Goal: Task Accomplishment & Management: Use online tool/utility

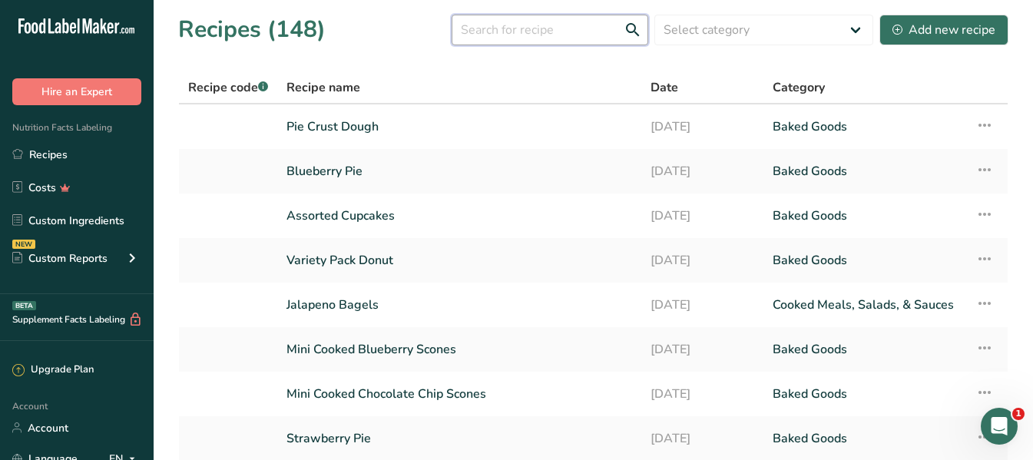
click at [509, 28] on input "text" at bounding box center [549, 30] width 197 height 31
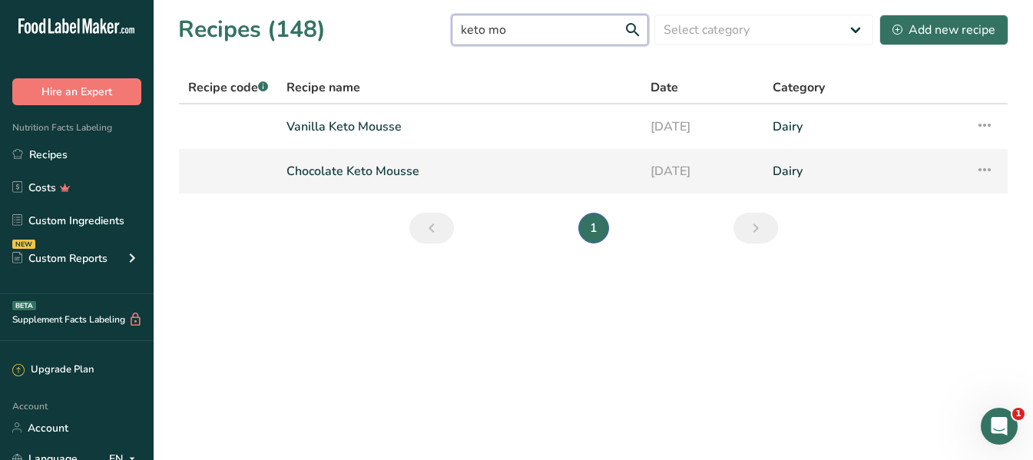
type input "keto mo"
click at [361, 169] on link "Chocolate Keto Mousse" at bounding box center [459, 171] width 346 height 32
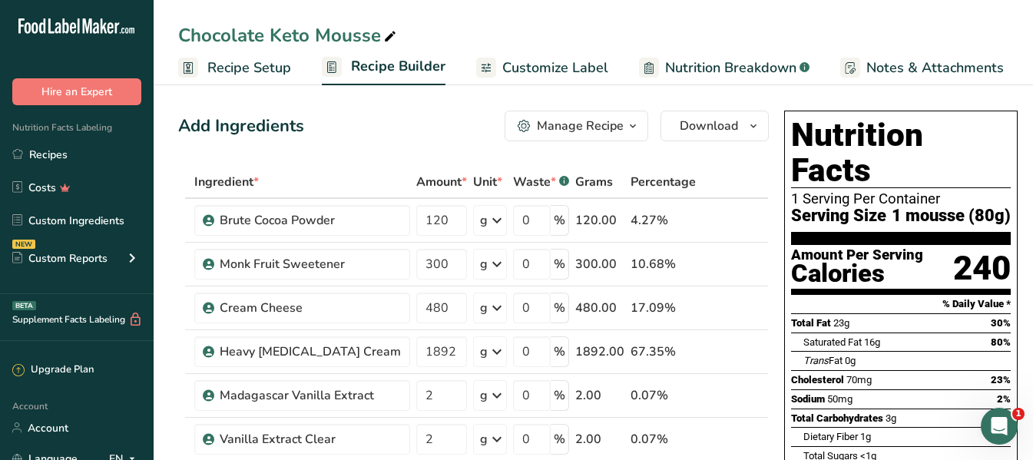
click at [264, 66] on span "Recipe Setup" at bounding box center [249, 68] width 84 height 21
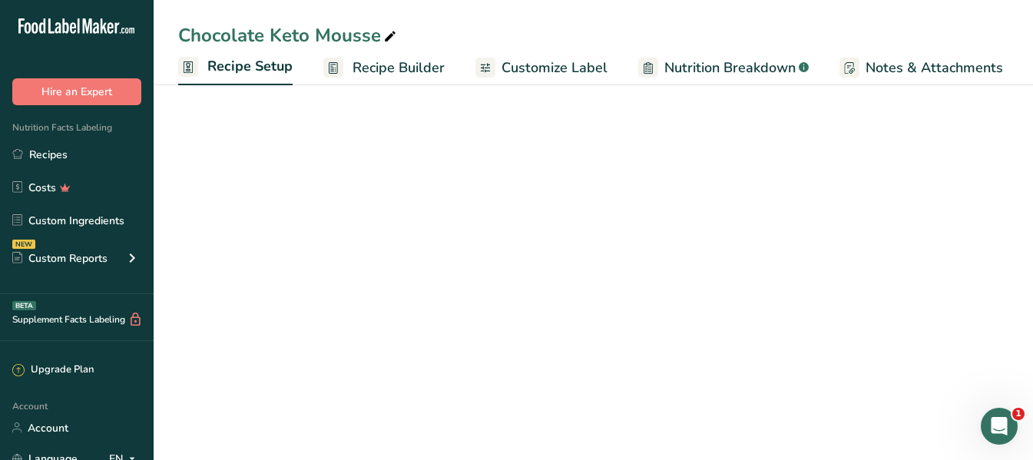
scroll to position [0, 5]
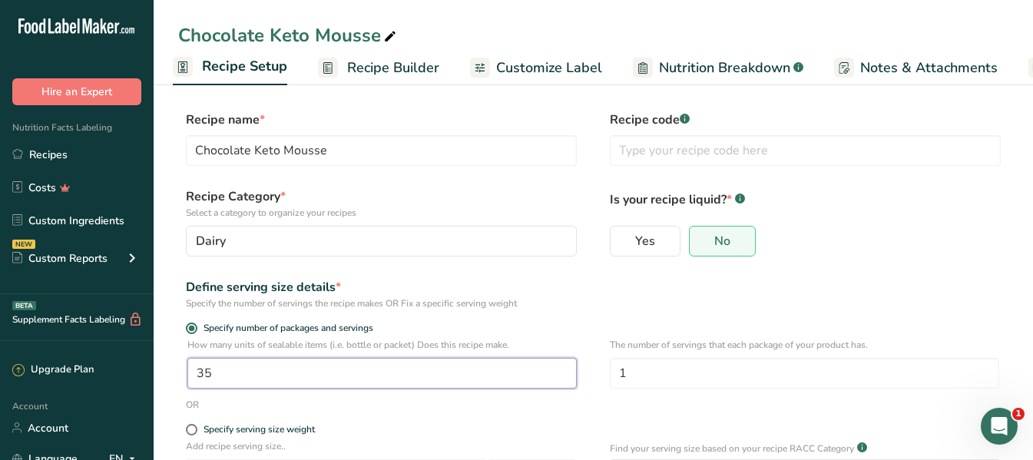
click at [242, 379] on input "35" at bounding box center [381, 373] width 389 height 31
type input "33"
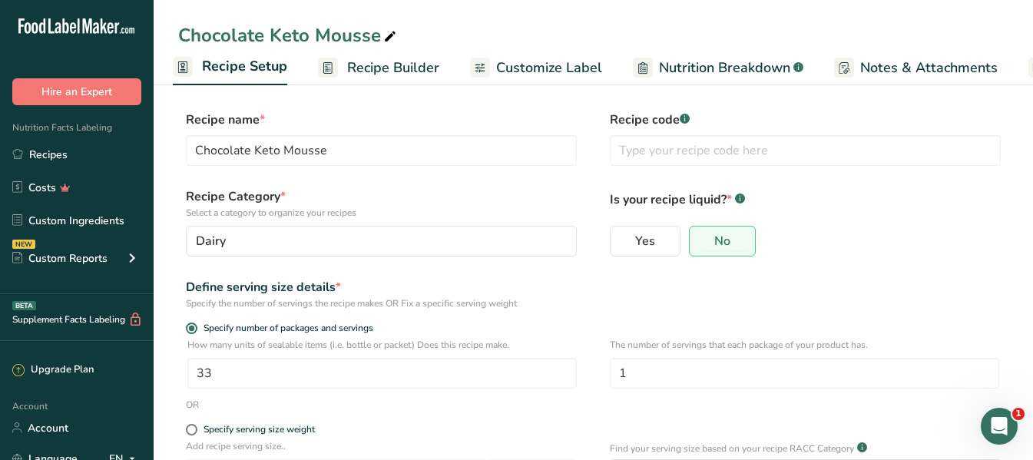
click at [590, 286] on div "Define serving size details * Specify the number of servings the recipe makes O…" at bounding box center [593, 294] width 830 height 32
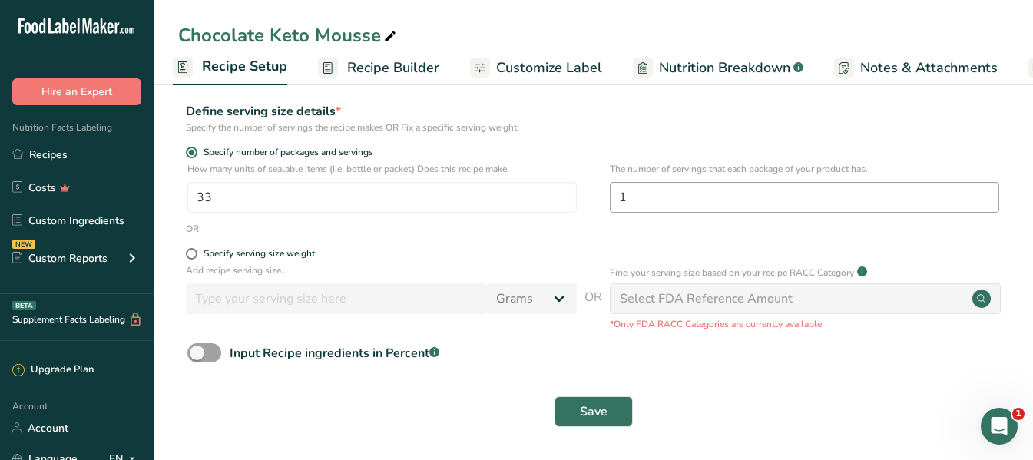
scroll to position [177, 0]
click at [604, 411] on span "Save" at bounding box center [594, 411] width 28 height 18
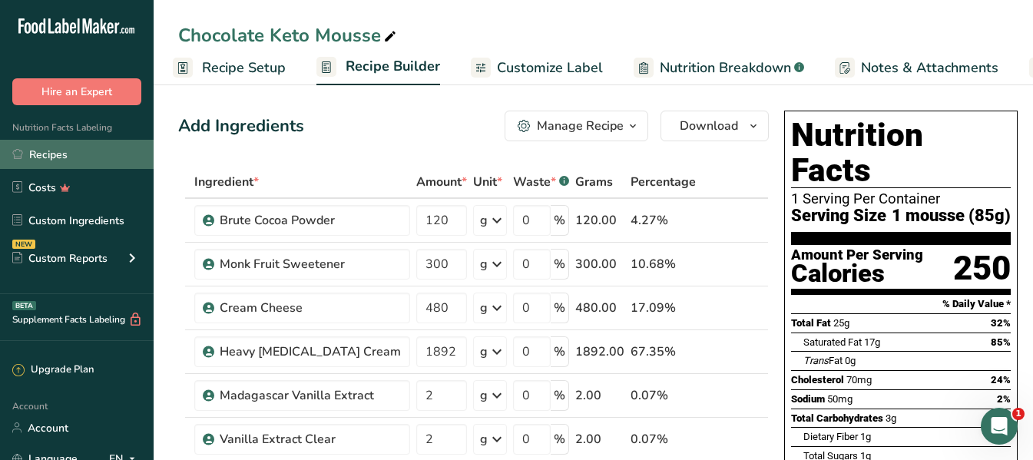
click at [51, 151] on link "Recipes" at bounding box center [77, 154] width 154 height 29
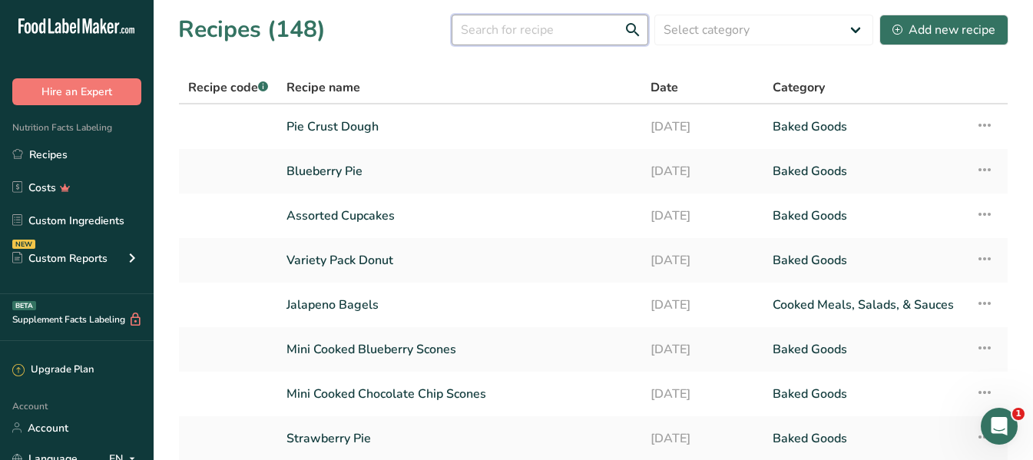
click at [553, 31] on input "text" at bounding box center [549, 30] width 197 height 31
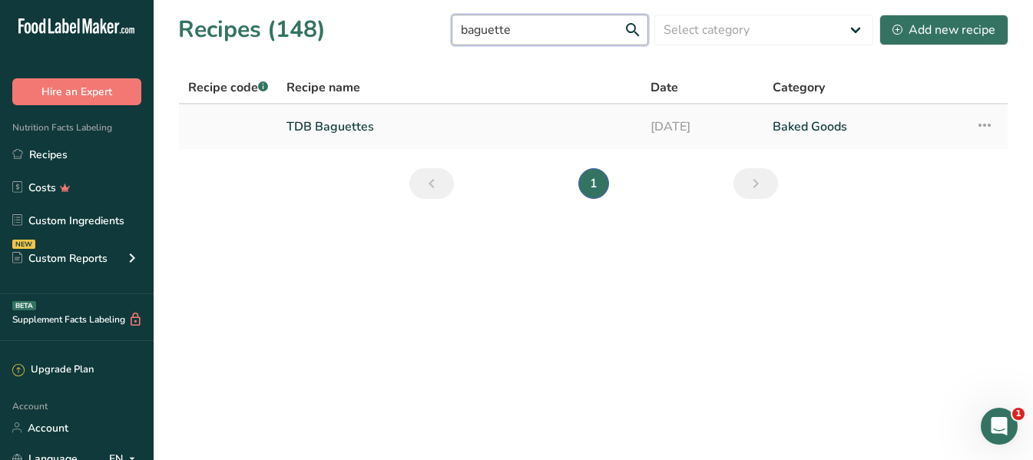
type input "baguette"
click at [363, 122] on link "TDB Baguettes" at bounding box center [459, 127] width 346 height 32
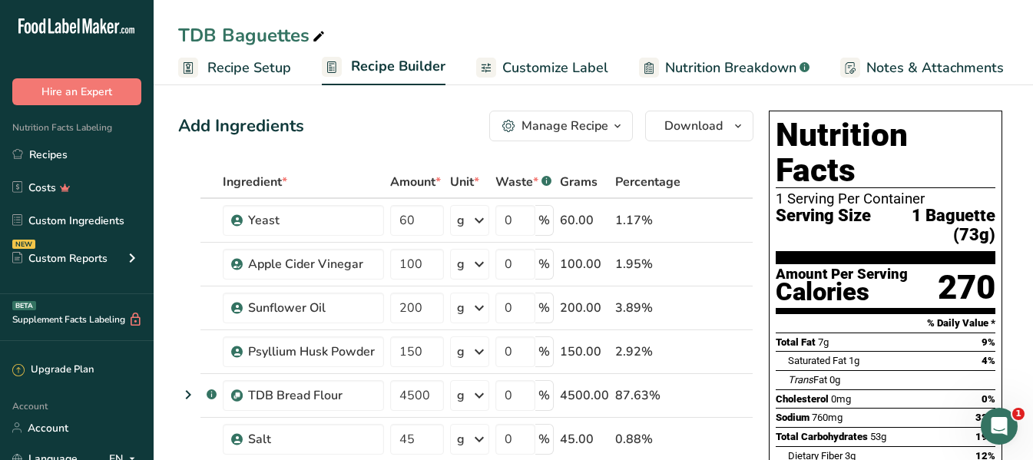
click at [241, 64] on span "Recipe Setup" at bounding box center [249, 68] width 84 height 21
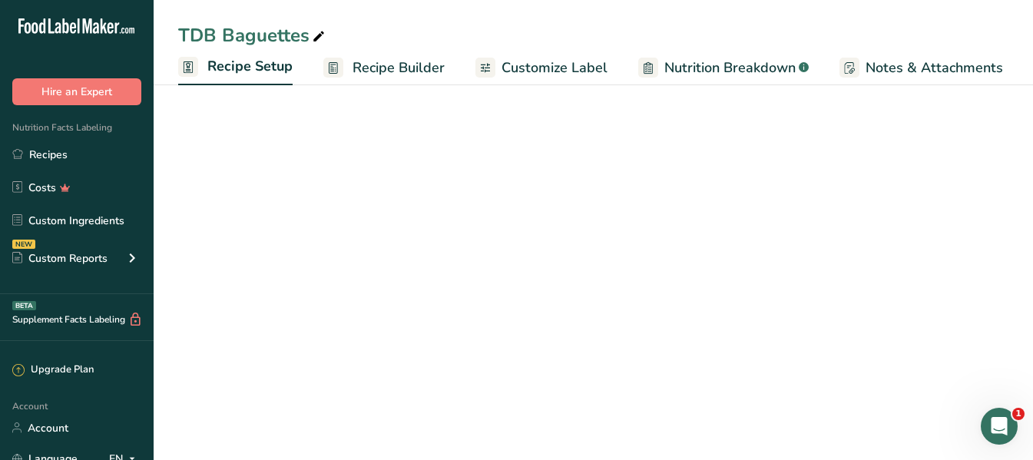
scroll to position [0, 5]
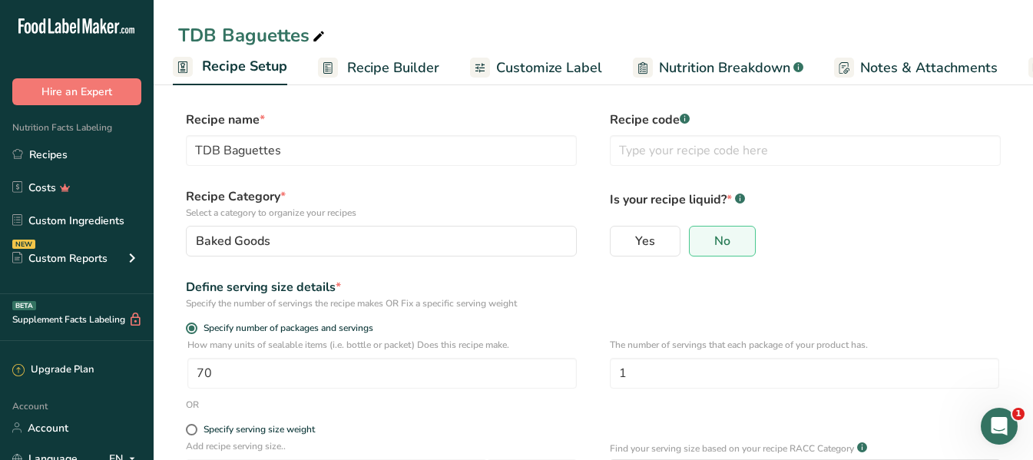
click at [410, 68] on span "Recipe Builder" at bounding box center [393, 68] width 92 height 21
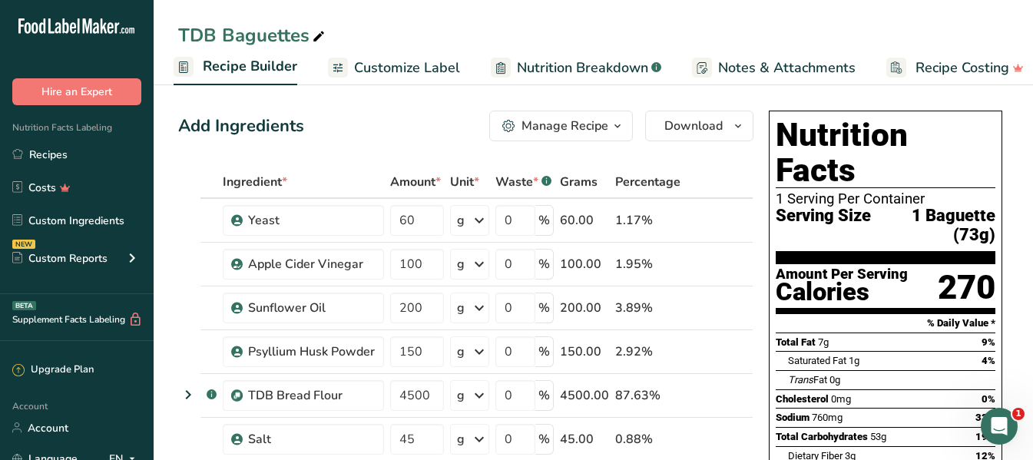
click at [422, 68] on span "Customize Label" at bounding box center [407, 68] width 106 height 21
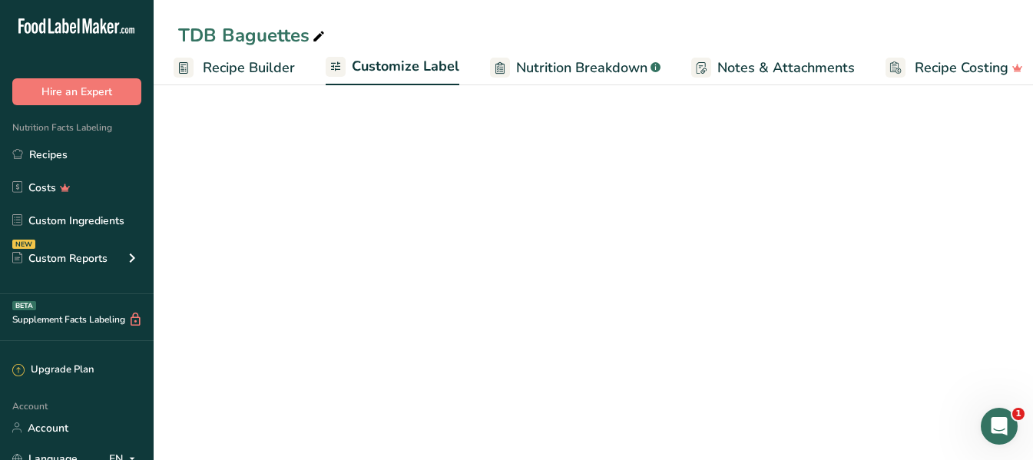
scroll to position [0, 163]
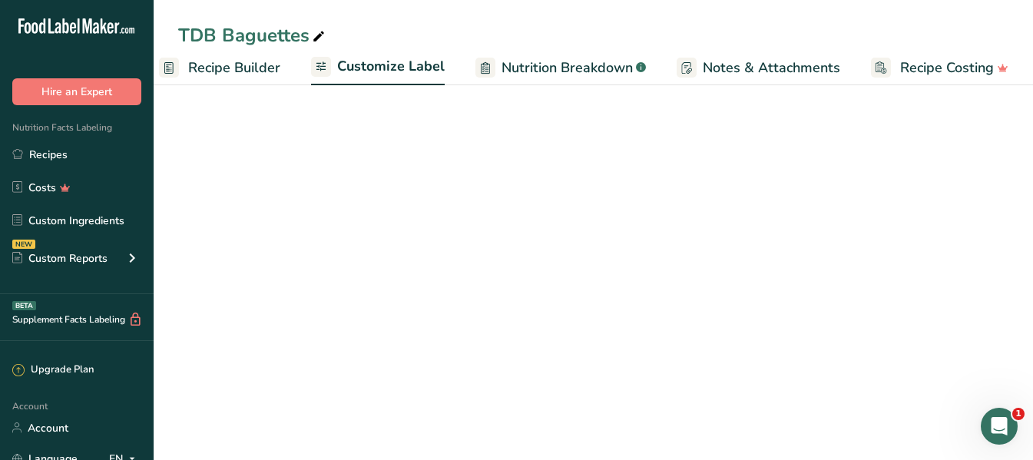
click at [188, 67] on span "Recipe Builder" at bounding box center [234, 68] width 92 height 21
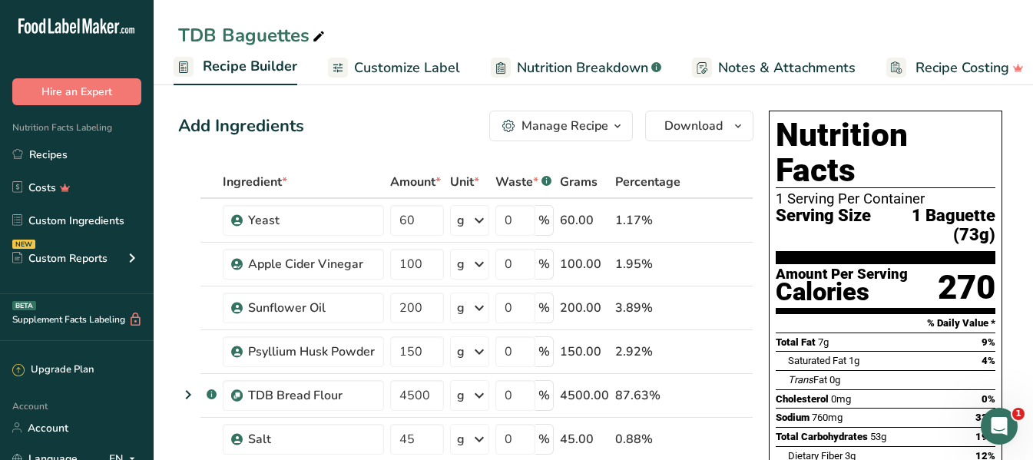
click at [229, 69] on span "Recipe Builder" at bounding box center [250, 66] width 94 height 21
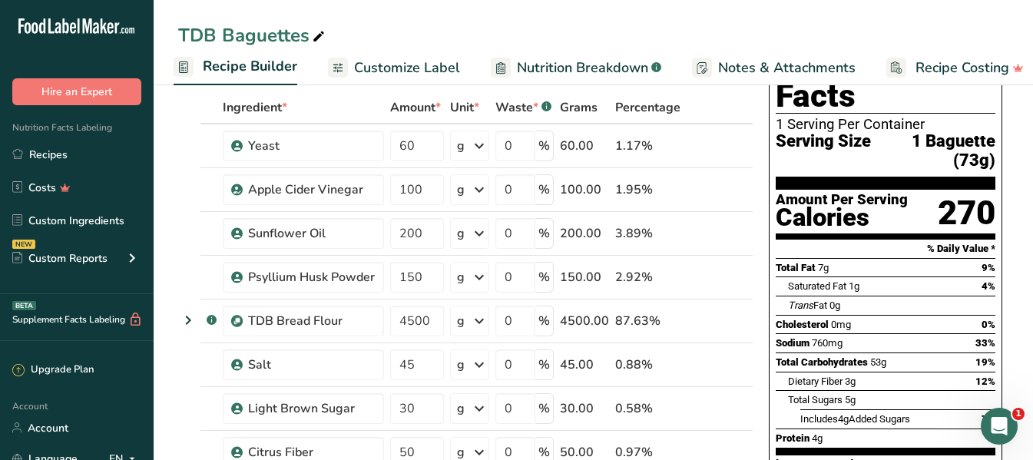
scroll to position [0, 0]
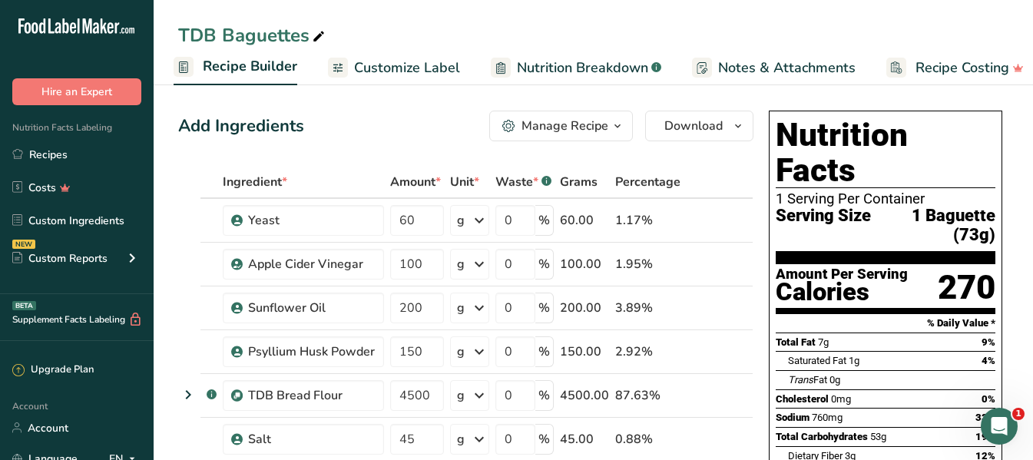
click at [318, 38] on icon at bounding box center [319, 36] width 14 height 21
click at [621, 128] on icon "button" at bounding box center [617, 126] width 12 height 19
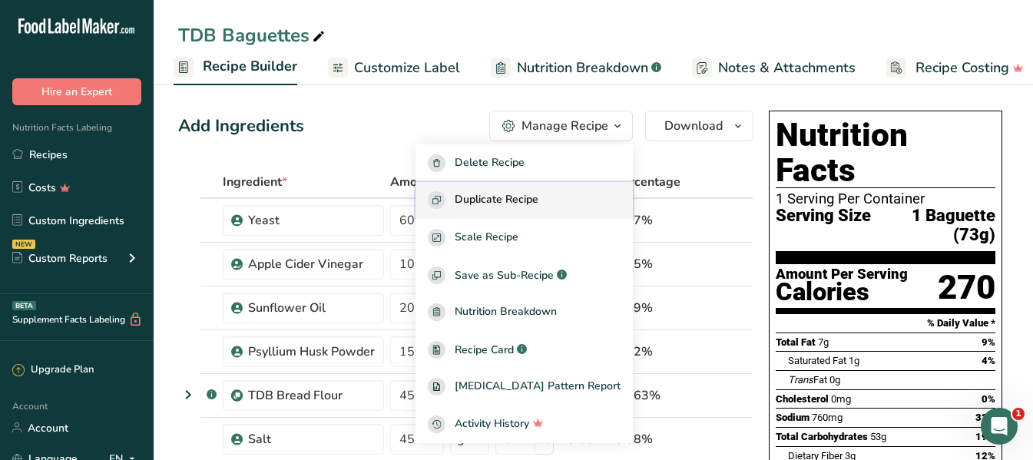
click at [538, 194] on span "Duplicate Recipe" at bounding box center [497, 200] width 84 height 18
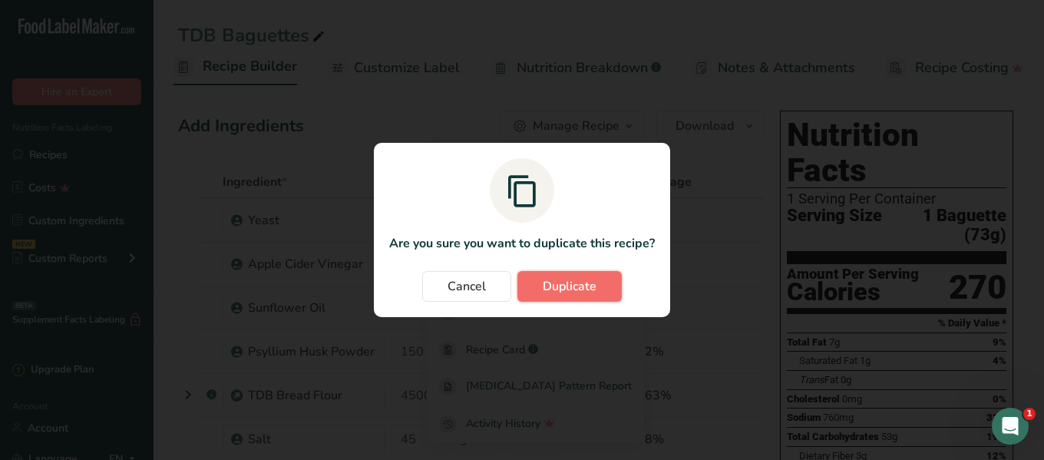
click at [553, 277] on span "Duplicate" at bounding box center [570, 286] width 54 height 18
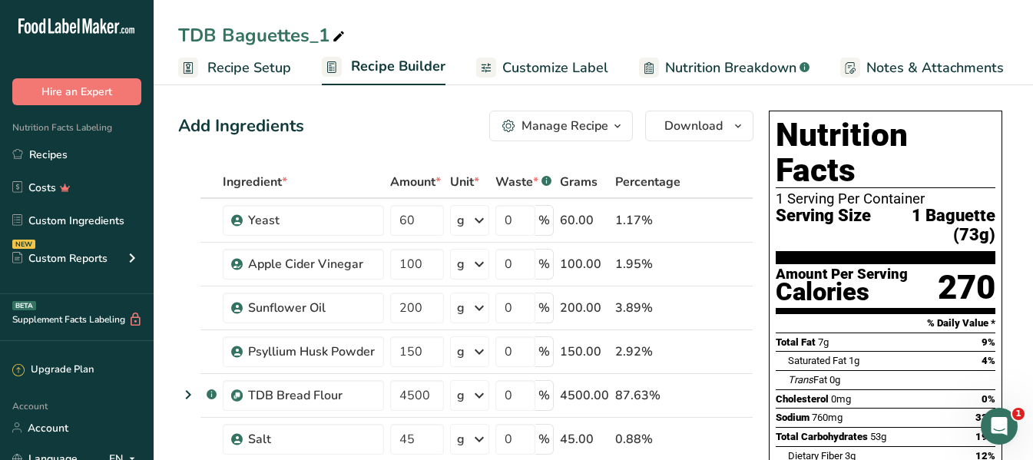
click at [310, 38] on div "TDB Baguettes_1" at bounding box center [263, 35] width 170 height 28
drag, startPoint x: 326, startPoint y: 37, endPoint x: 311, endPoint y: 38, distance: 14.7
click at [311, 38] on input "TDB Baguettes_1" at bounding box center [593, 35] width 830 height 28
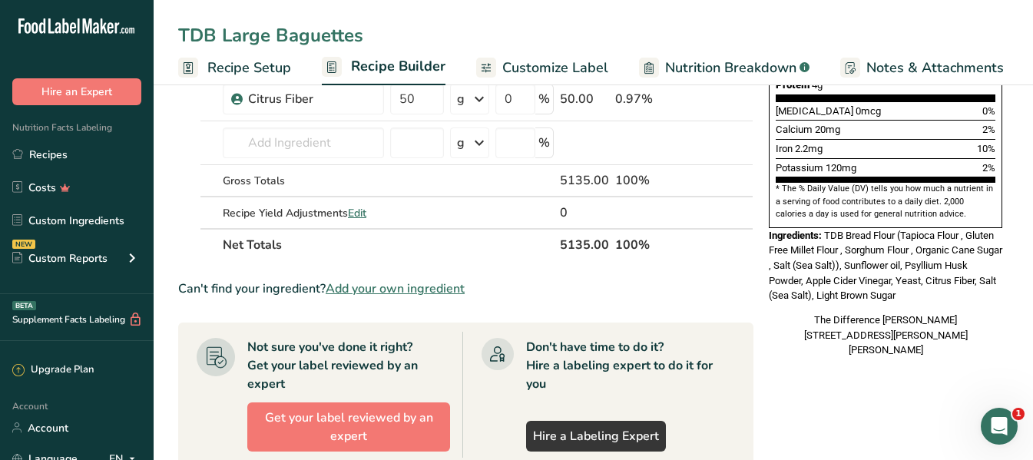
scroll to position [461, 0]
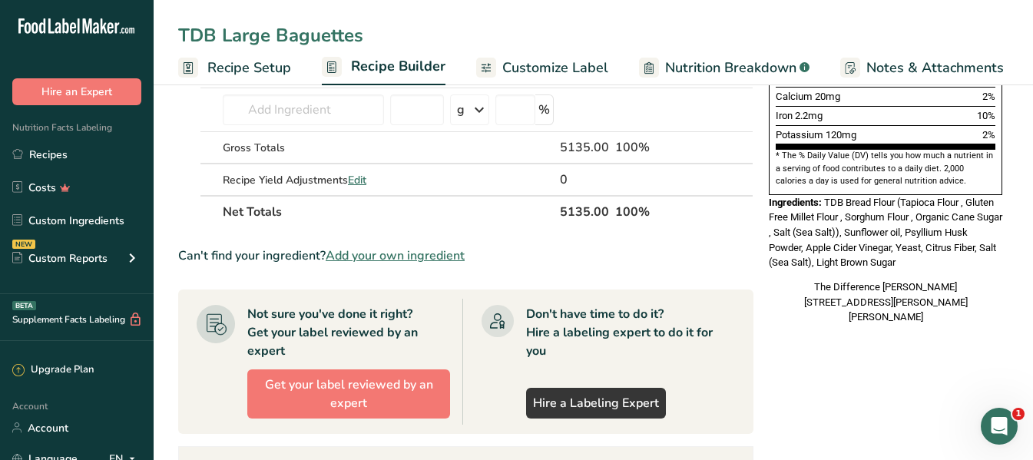
type input "TDB Large Baguettes"
click at [700, 247] on div "Can't find your ingredient? Add your own ingredient" at bounding box center [465, 255] width 575 height 18
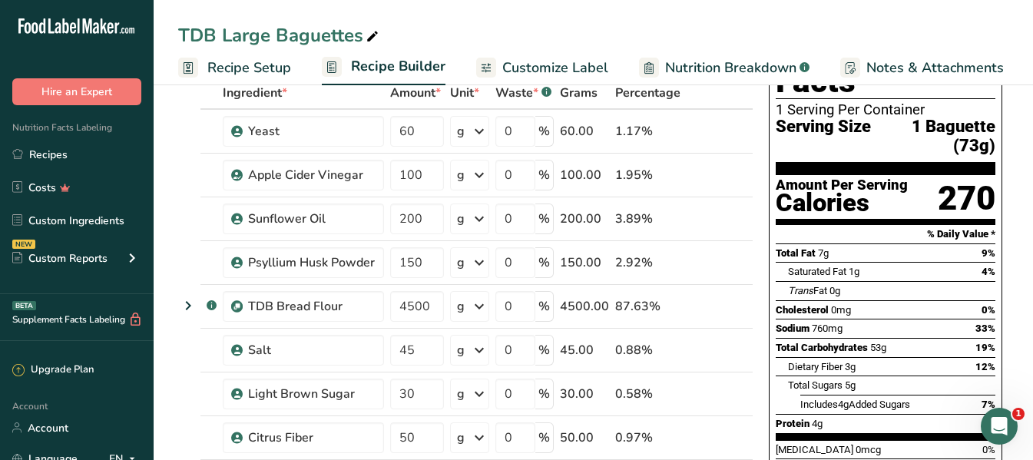
scroll to position [0, 0]
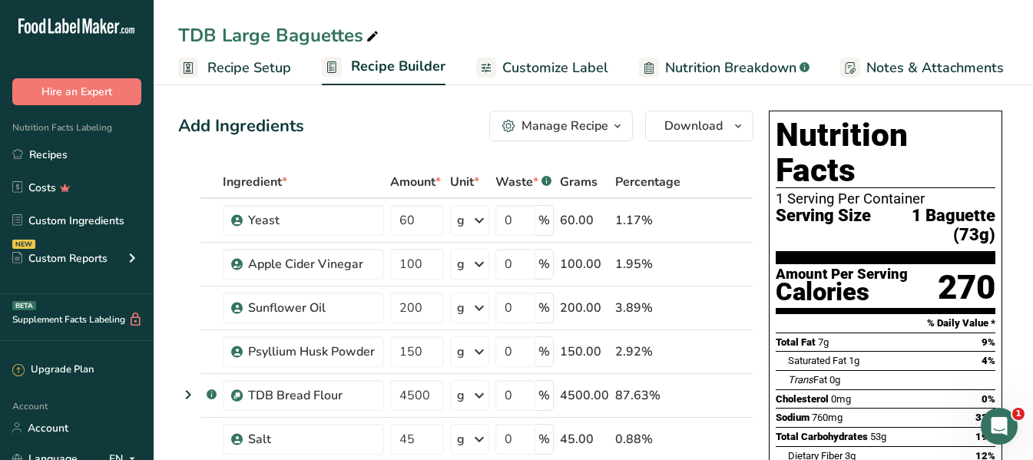
click at [295, 68] on ul "Recipe Setup Recipe Builder Customize Label Nutrition Breakdown .a-a{fill:#3473…" at bounding box center [678, 67] width 1049 height 36
click at [256, 66] on span "Recipe Setup" at bounding box center [249, 68] width 84 height 21
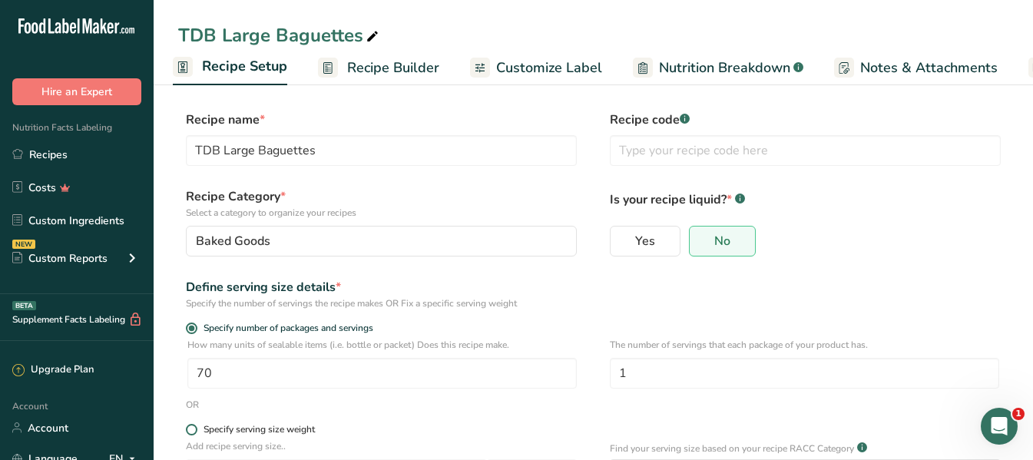
scroll to position [77, 0]
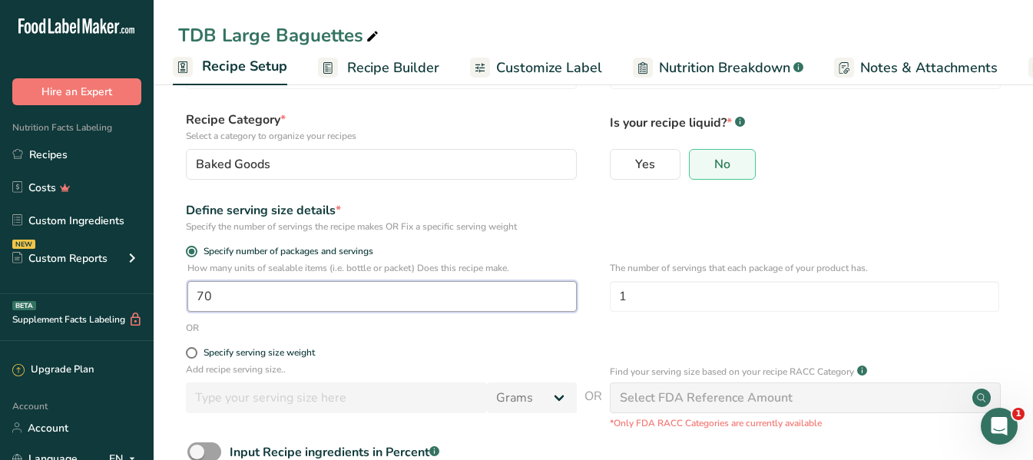
drag, startPoint x: 239, startPoint y: 291, endPoint x: 192, endPoint y: 297, distance: 47.2
click at [192, 297] on input "70" at bounding box center [381, 296] width 389 height 31
type input "38"
click at [675, 216] on div "Define serving size details * Specify the number of servings the recipe makes O…" at bounding box center [593, 217] width 830 height 32
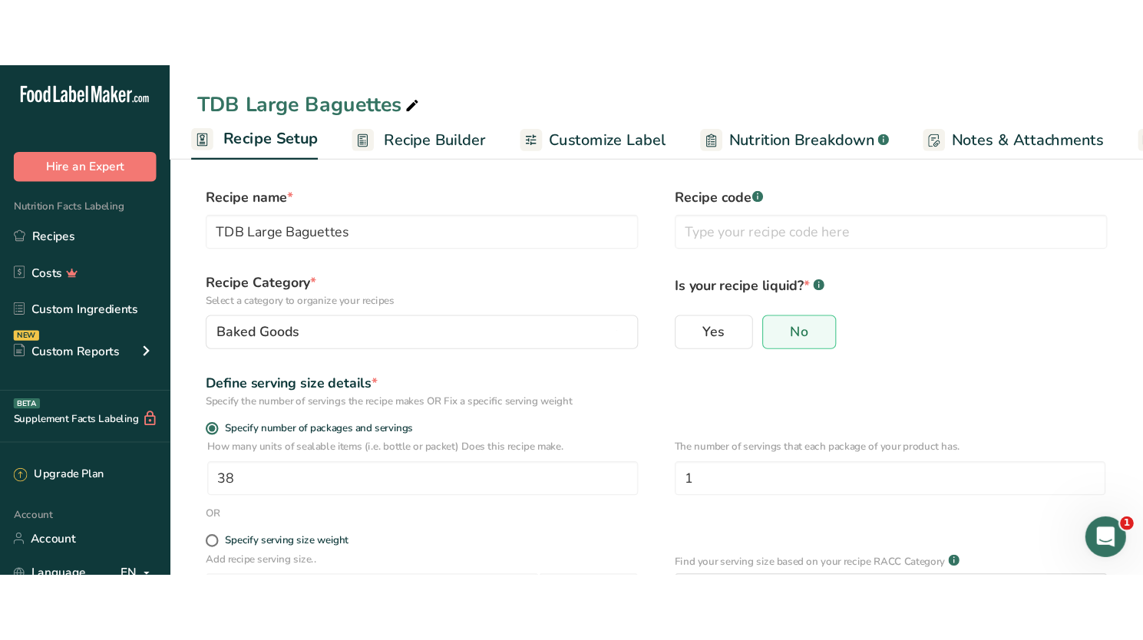
scroll to position [0, 0]
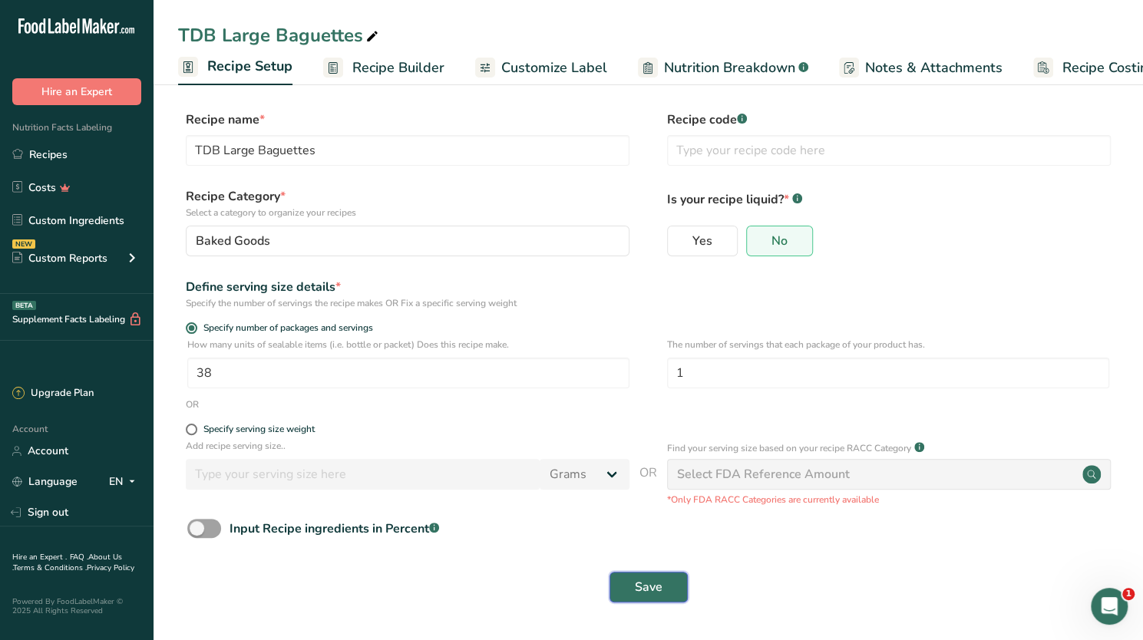
click at [670, 459] on button "Save" at bounding box center [649, 587] width 78 height 31
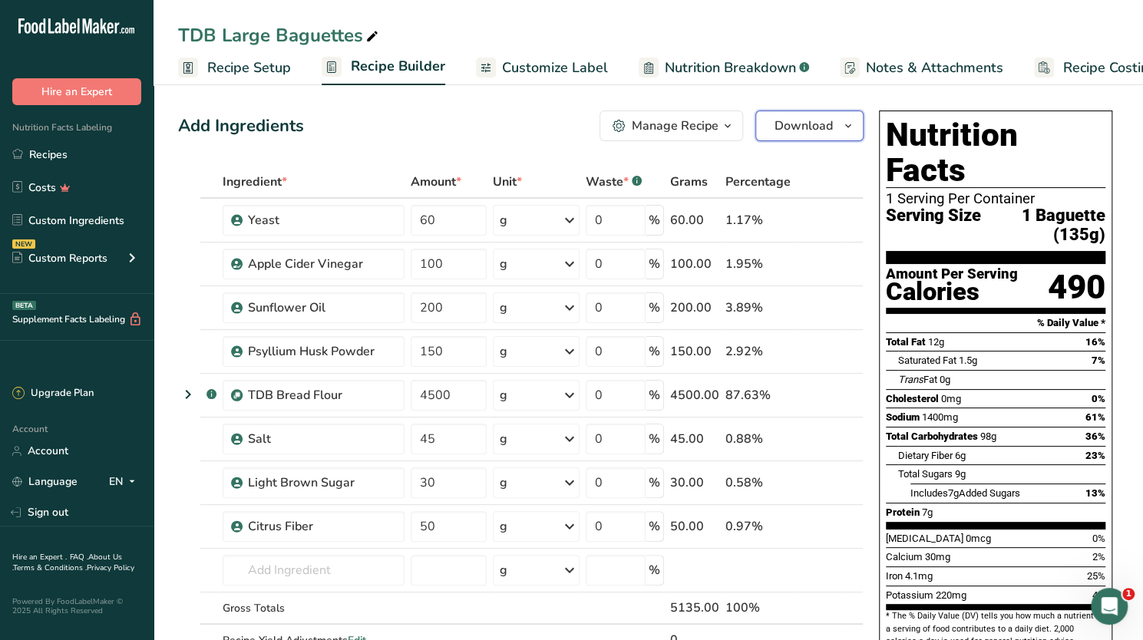
click at [839, 123] on span "button" at bounding box center [848, 126] width 18 height 18
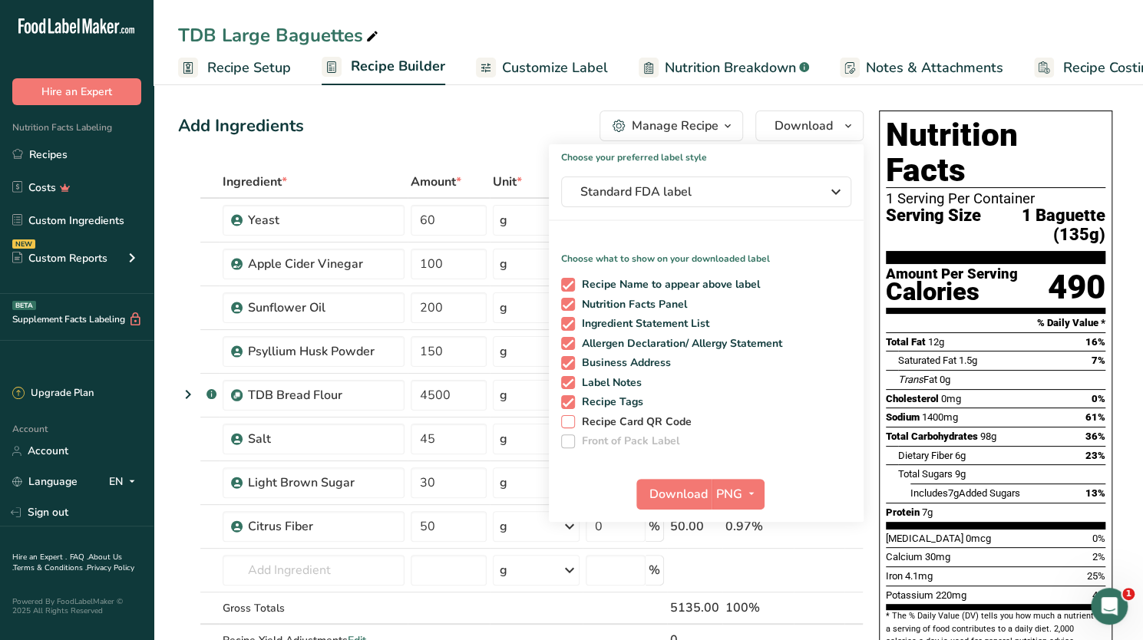
click at [569, 423] on span at bounding box center [568, 422] width 14 height 14
click at [569, 423] on input "Recipe Card QR Code" at bounding box center [566, 422] width 10 height 10
checkbox input "true"
click at [936, 459] on span "Total Sugars" at bounding box center [925, 474] width 55 height 12
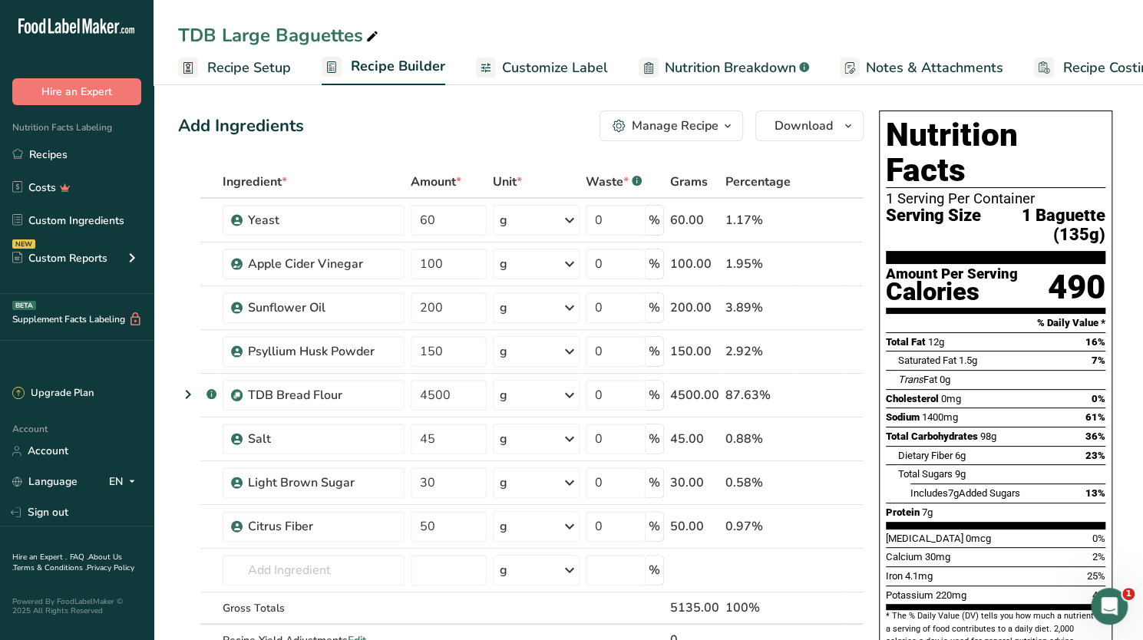
click at [577, 66] on span "Customize Label" at bounding box center [555, 68] width 106 height 21
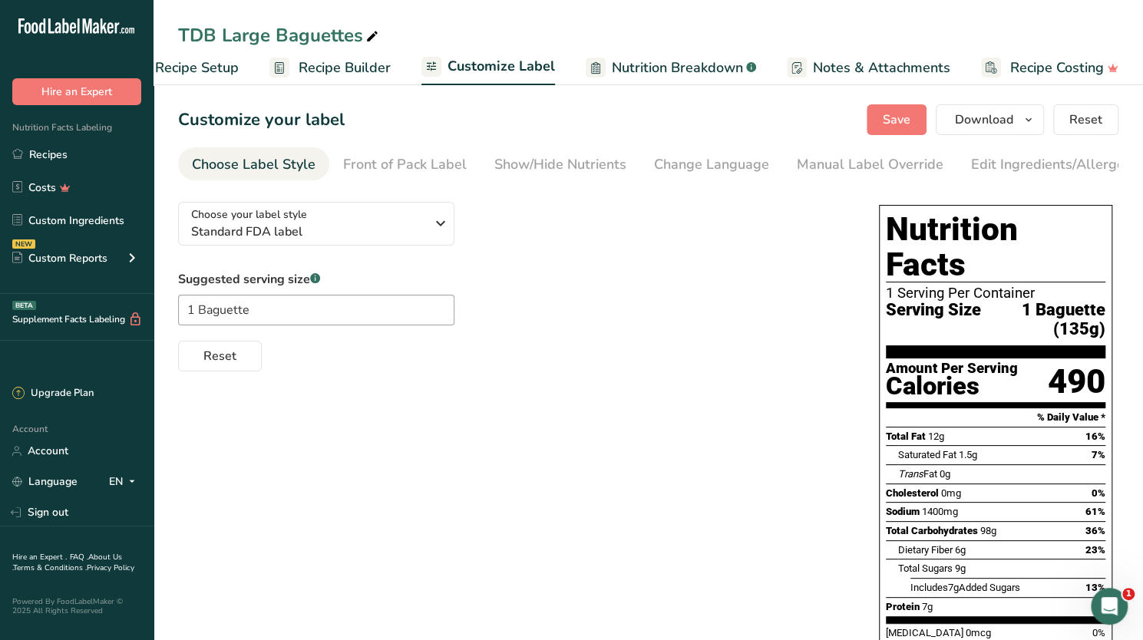
click at [672, 66] on span "Nutrition Breakdown" at bounding box center [677, 68] width 131 height 21
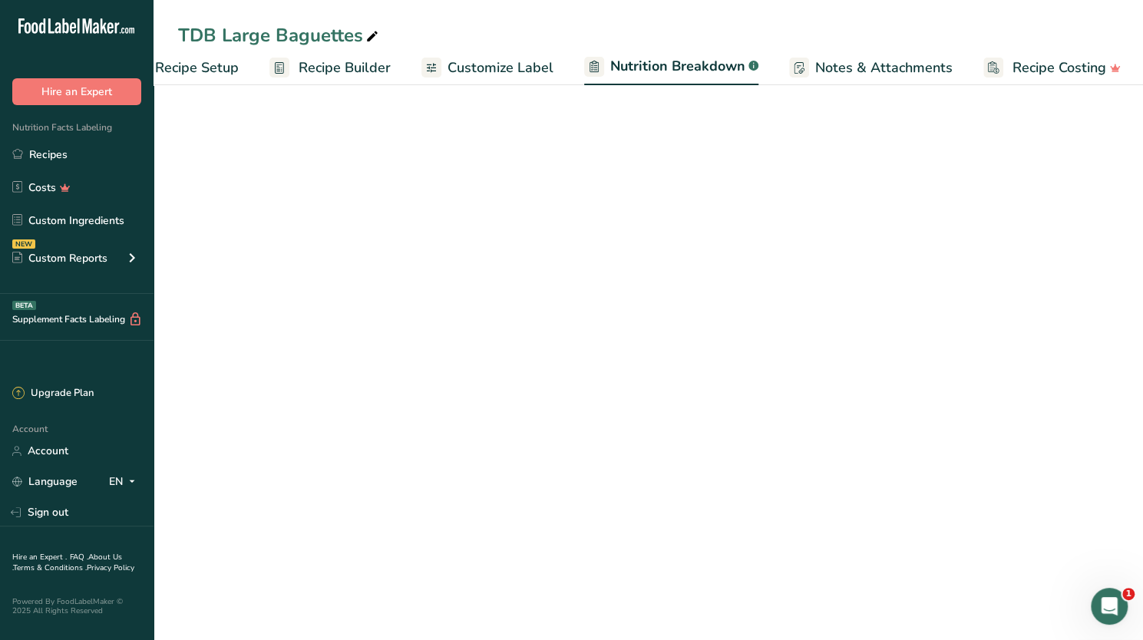
scroll to position [0, 54]
select select "Calories"
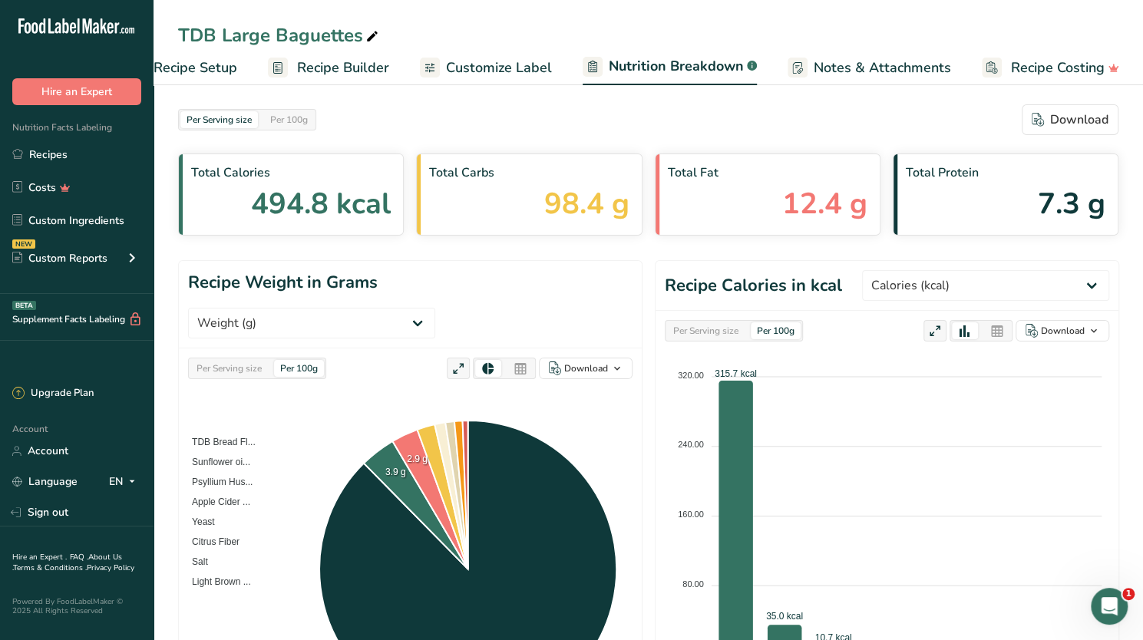
click at [306, 61] on span "Recipe Builder" at bounding box center [343, 68] width 92 height 21
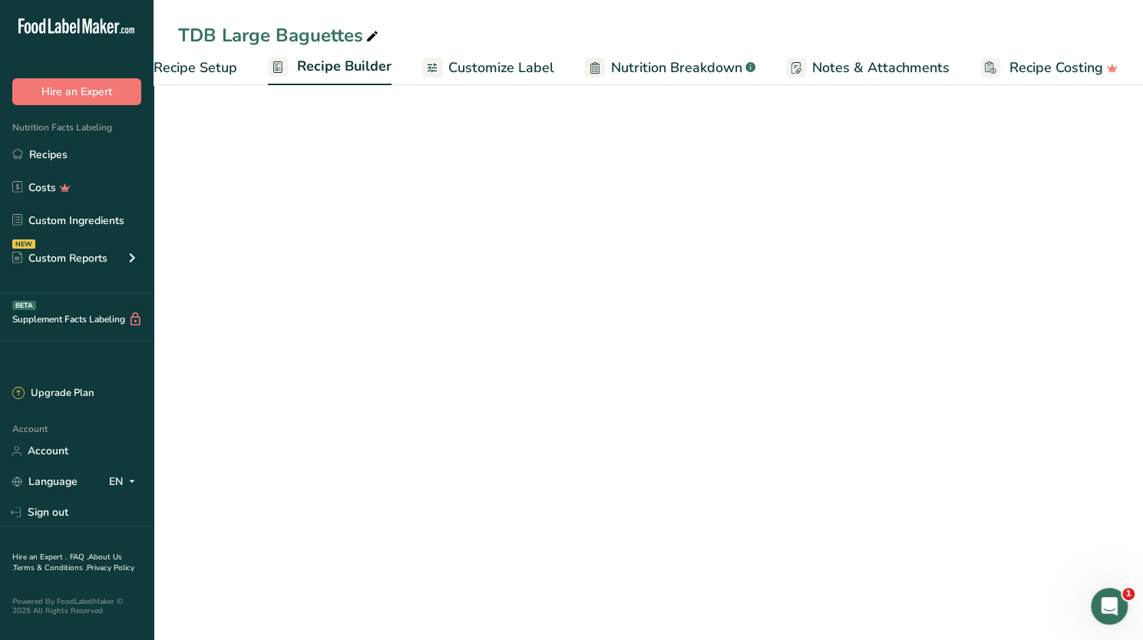
scroll to position [0, 52]
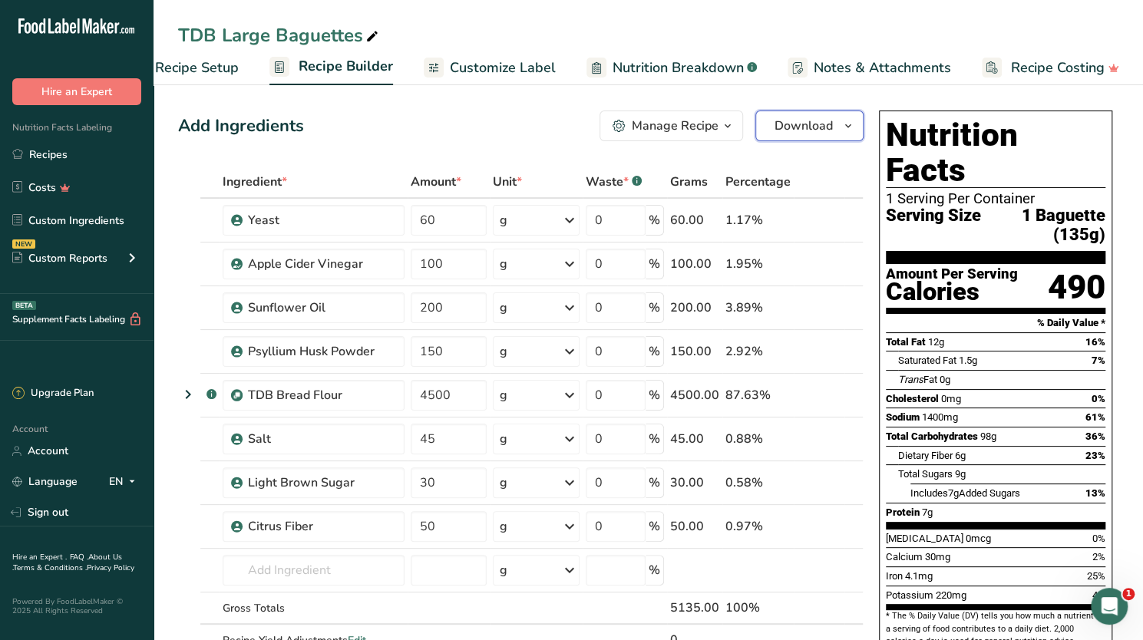
click at [812, 136] on button "Download" at bounding box center [810, 126] width 108 height 31
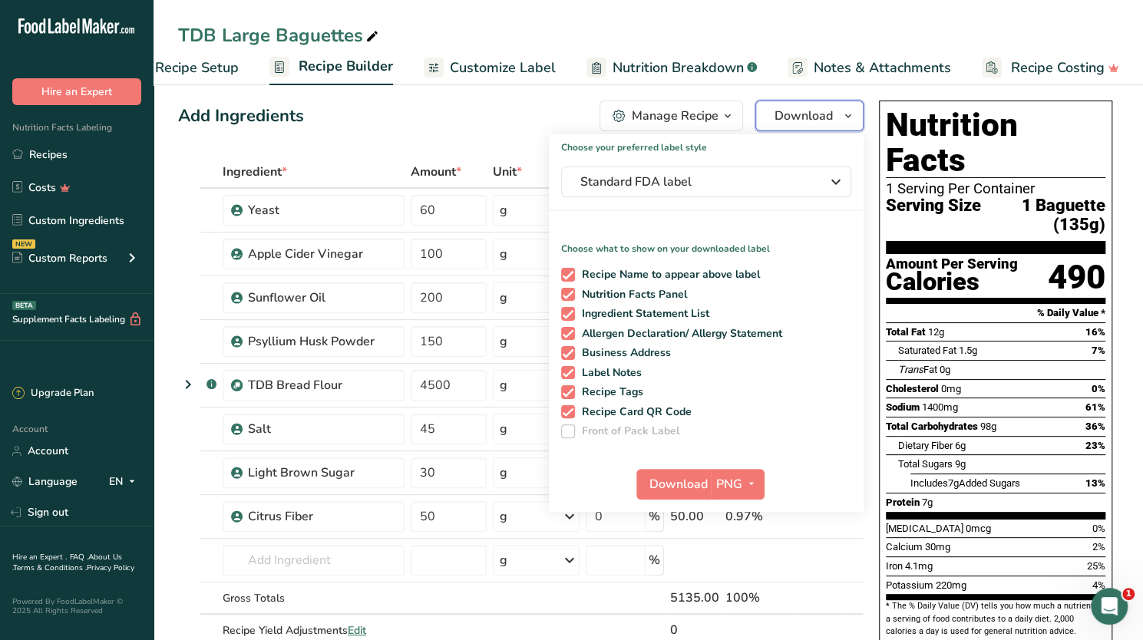
scroll to position [0, 0]
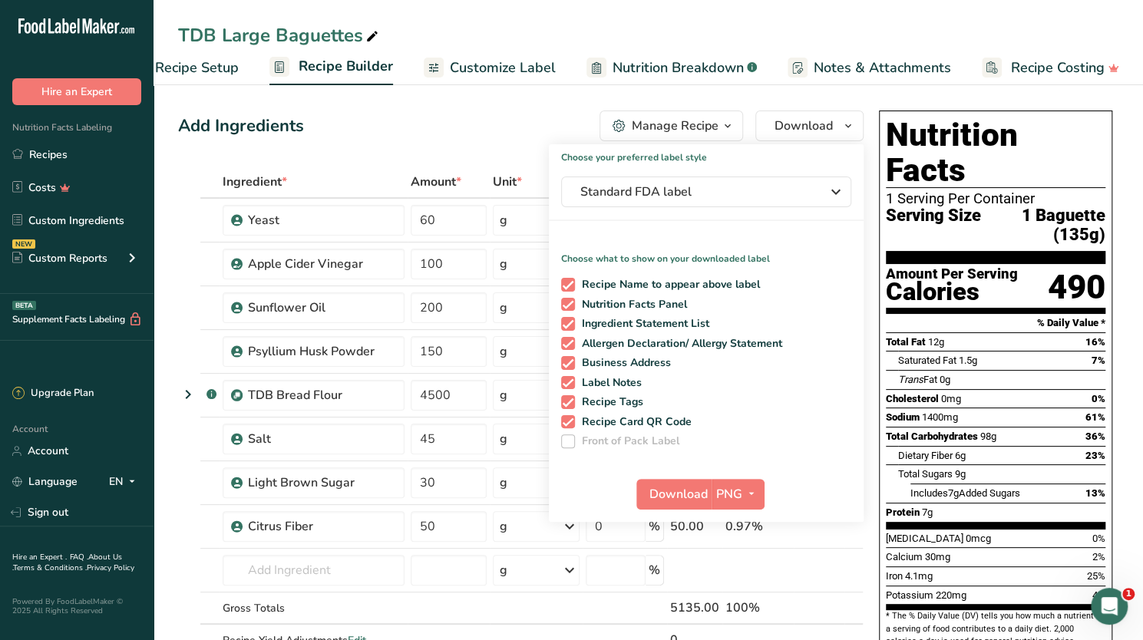
click at [663, 127] on div "Manage Recipe" at bounding box center [675, 126] width 87 height 18
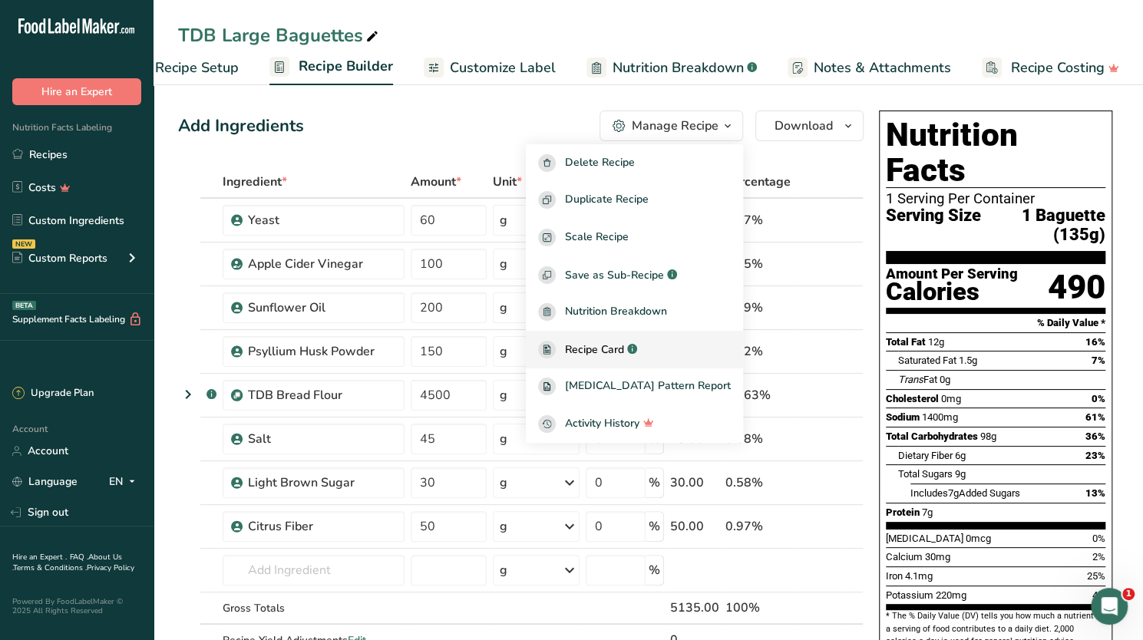
click at [624, 350] on span "Recipe Card" at bounding box center [594, 350] width 59 height 16
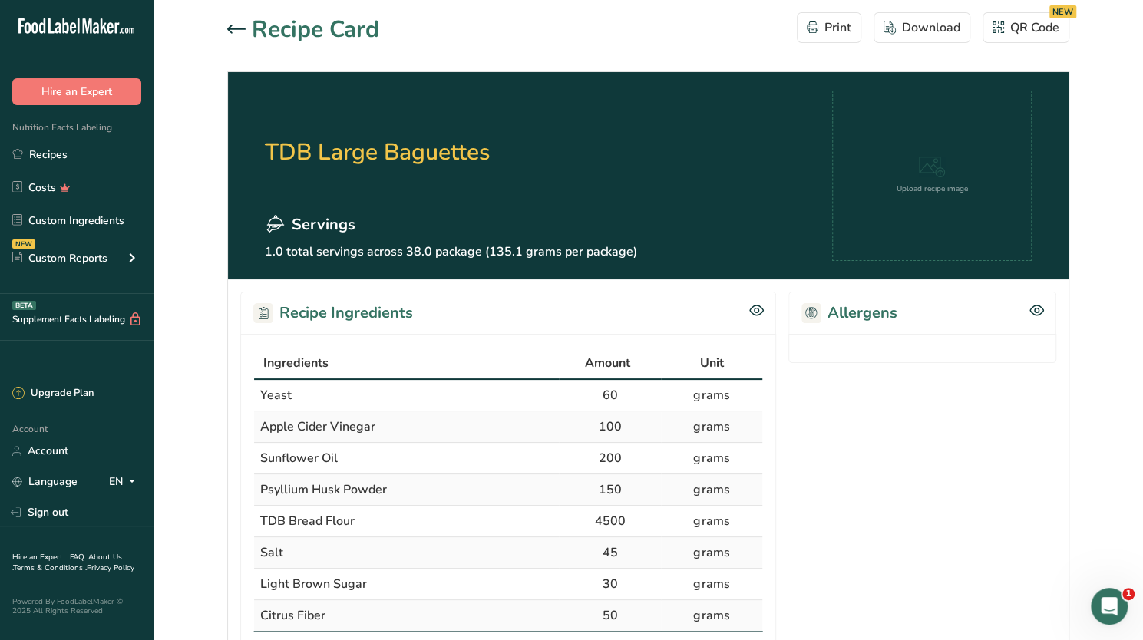
click at [229, 30] on icon at bounding box center [236, 29] width 18 height 8
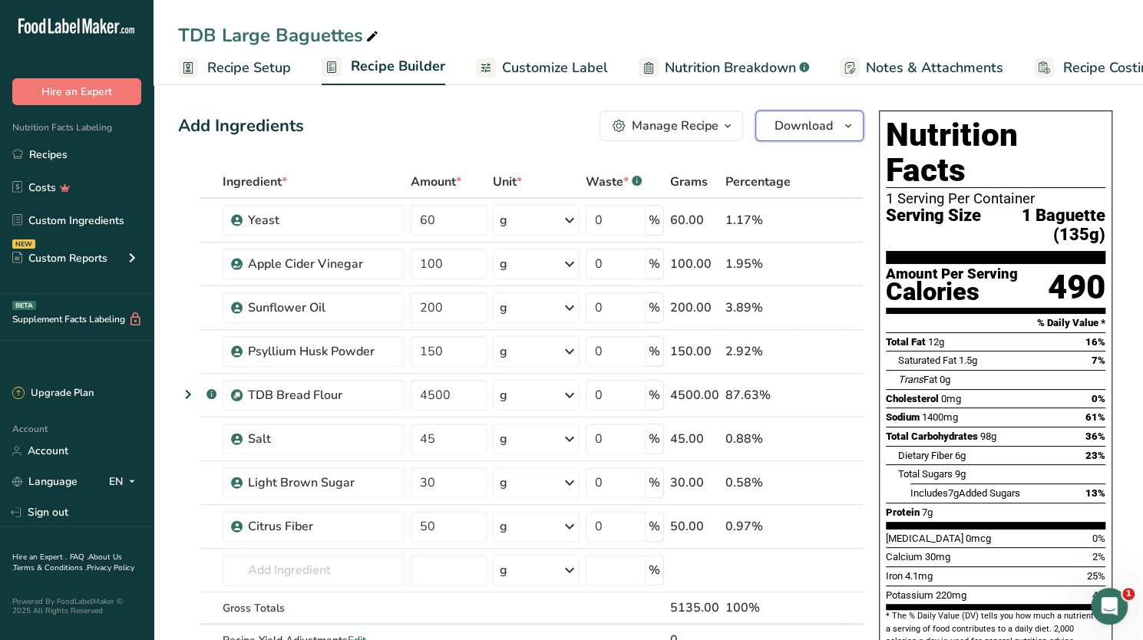
click at [806, 121] on span "Download" at bounding box center [804, 126] width 58 height 18
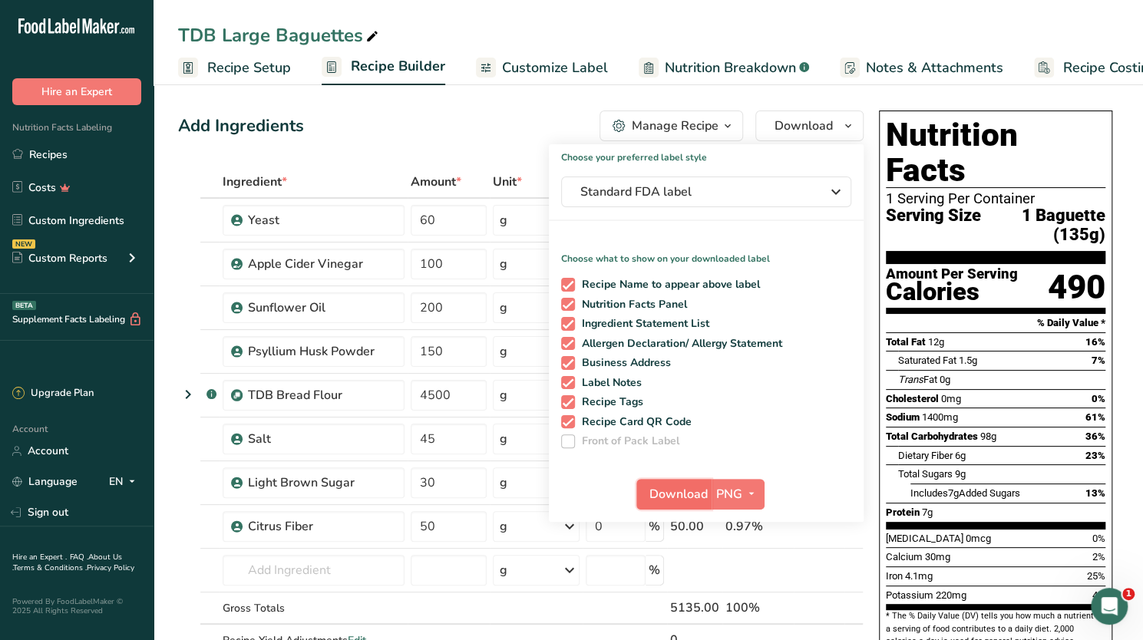
click at [682, 459] on span "Download" at bounding box center [679, 494] width 58 height 18
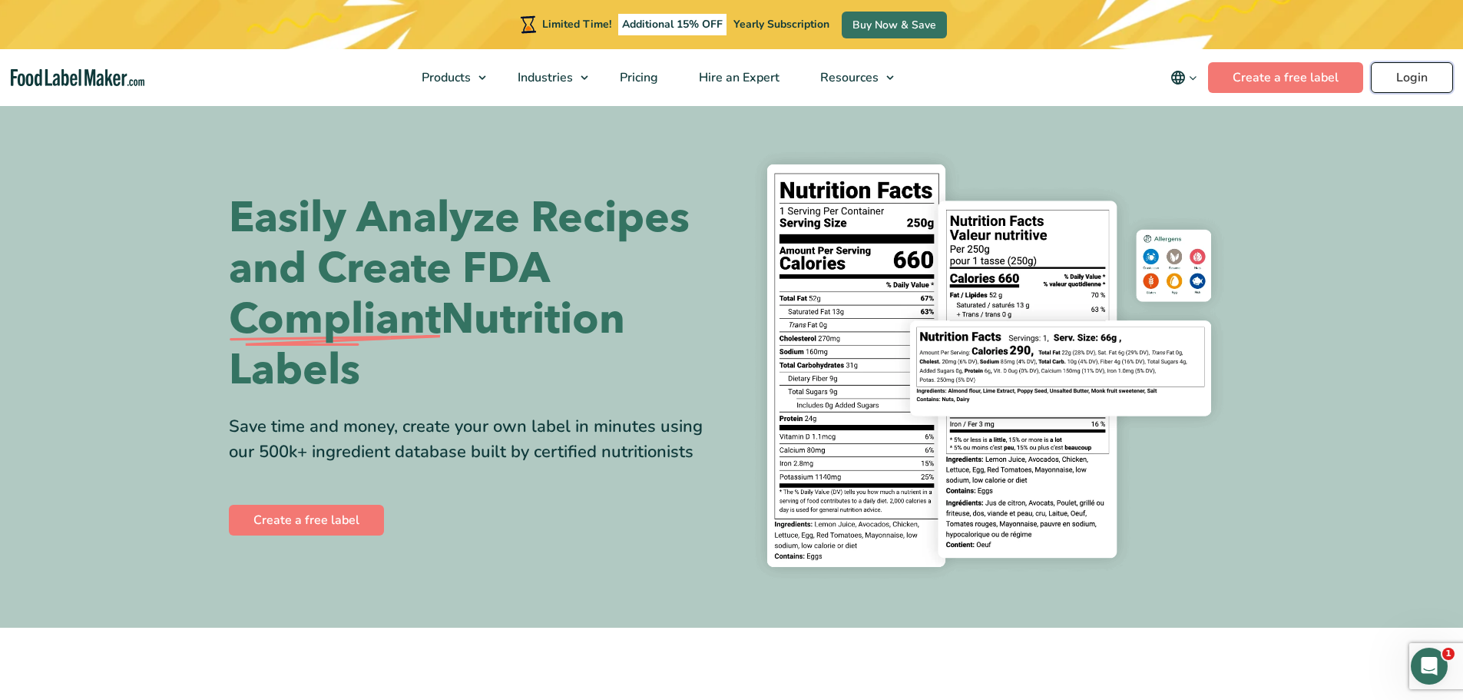
click at [561, 85] on link "Login" at bounding box center [1412, 77] width 82 height 31
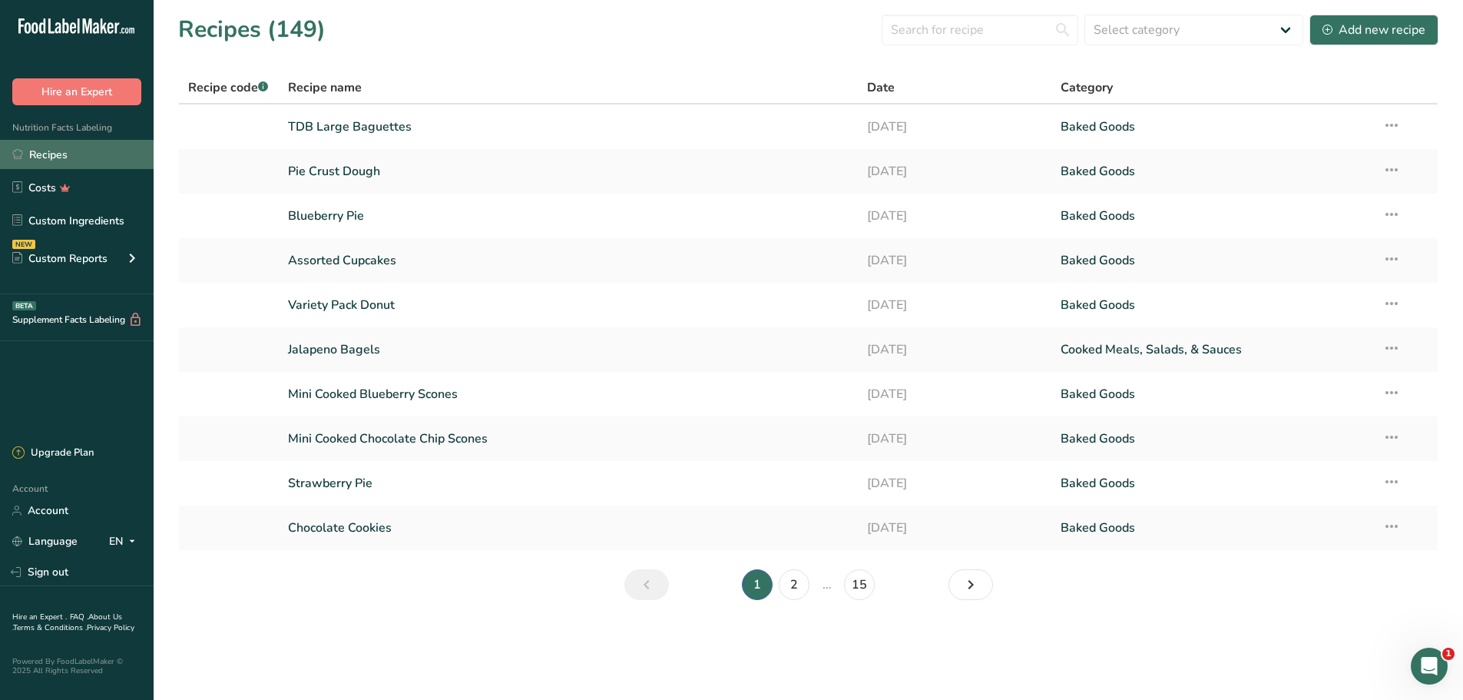
click at [74, 152] on link "Recipes" at bounding box center [77, 154] width 154 height 29
click at [984, 37] on input "text" at bounding box center [979, 30] width 197 height 31
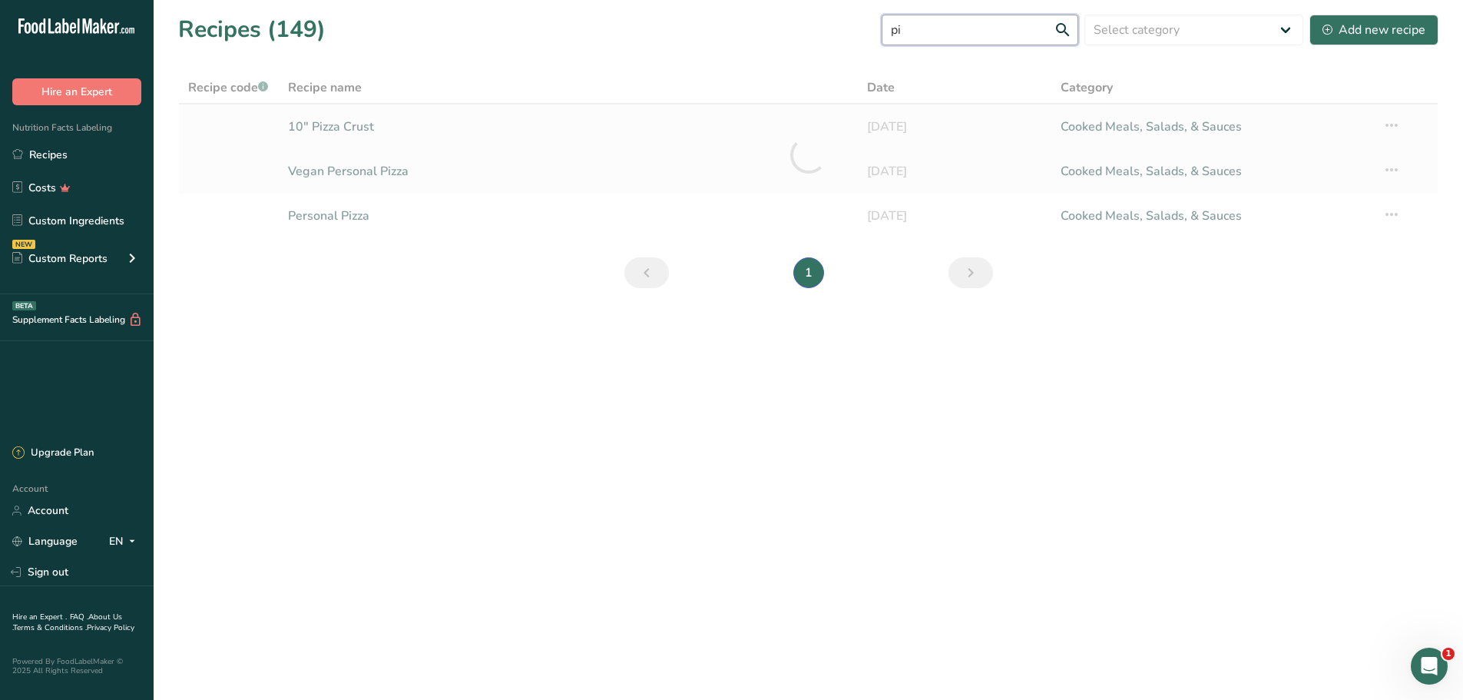
type input "p"
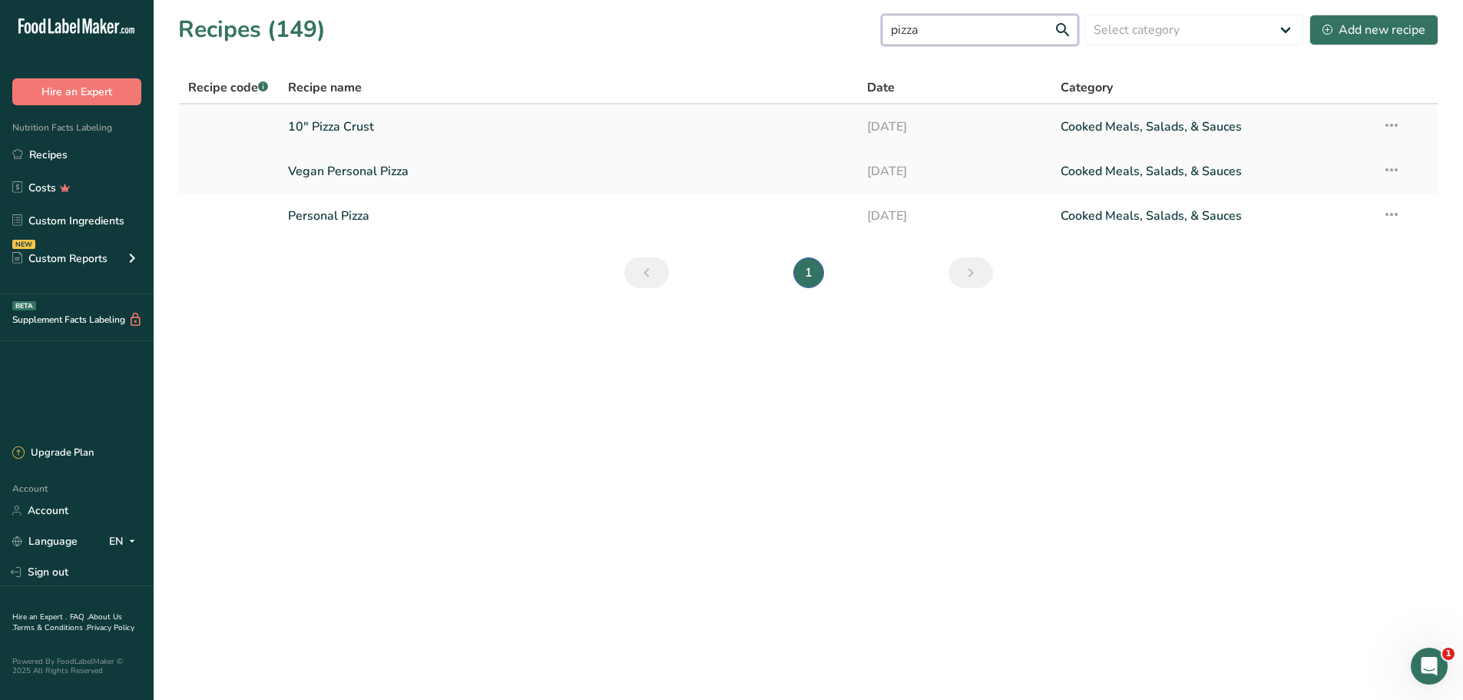
type input "pizza"
click at [356, 124] on link "10" Pizza Crust" at bounding box center [568, 127] width 561 height 32
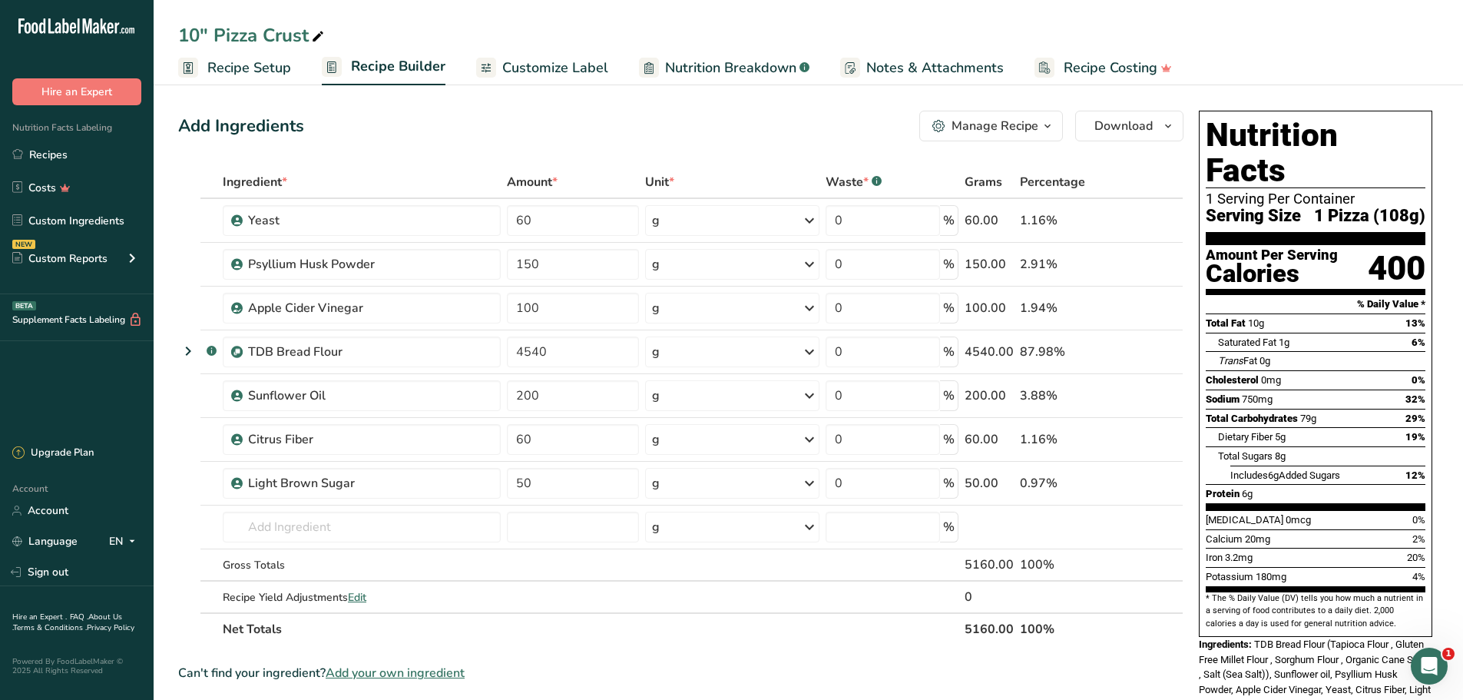
click at [260, 70] on span "Recipe Setup" at bounding box center [249, 68] width 84 height 21
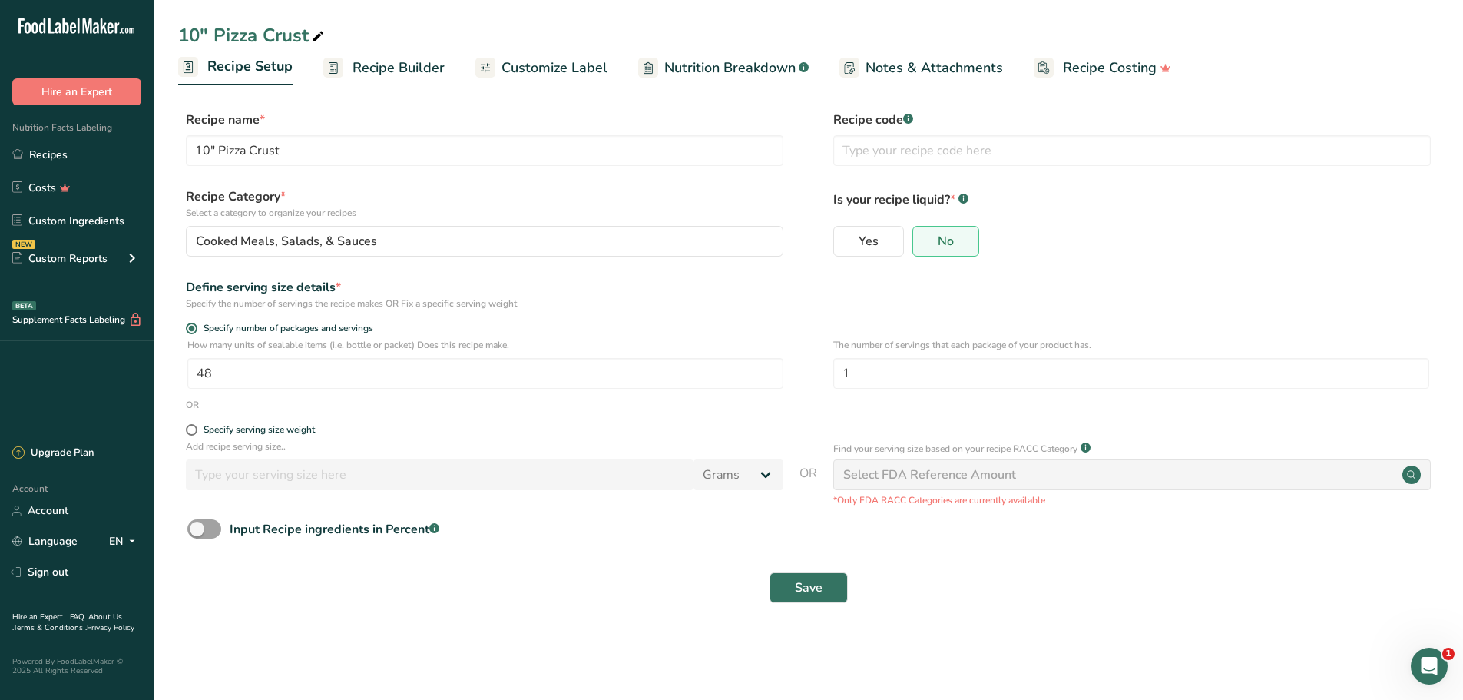
click at [296, 41] on div "10" Pizza Crust" at bounding box center [252, 35] width 149 height 28
drag, startPoint x: 212, startPoint y: 33, endPoint x: 182, endPoint y: 53, distance: 36.0
click at [161, 33] on div "10" Pizza Crust" at bounding box center [808, 35] width 1309 height 28
type input "Pizza Dough"
drag, startPoint x: 215, startPoint y: 146, endPoint x: 193, endPoint y: 150, distance: 21.8
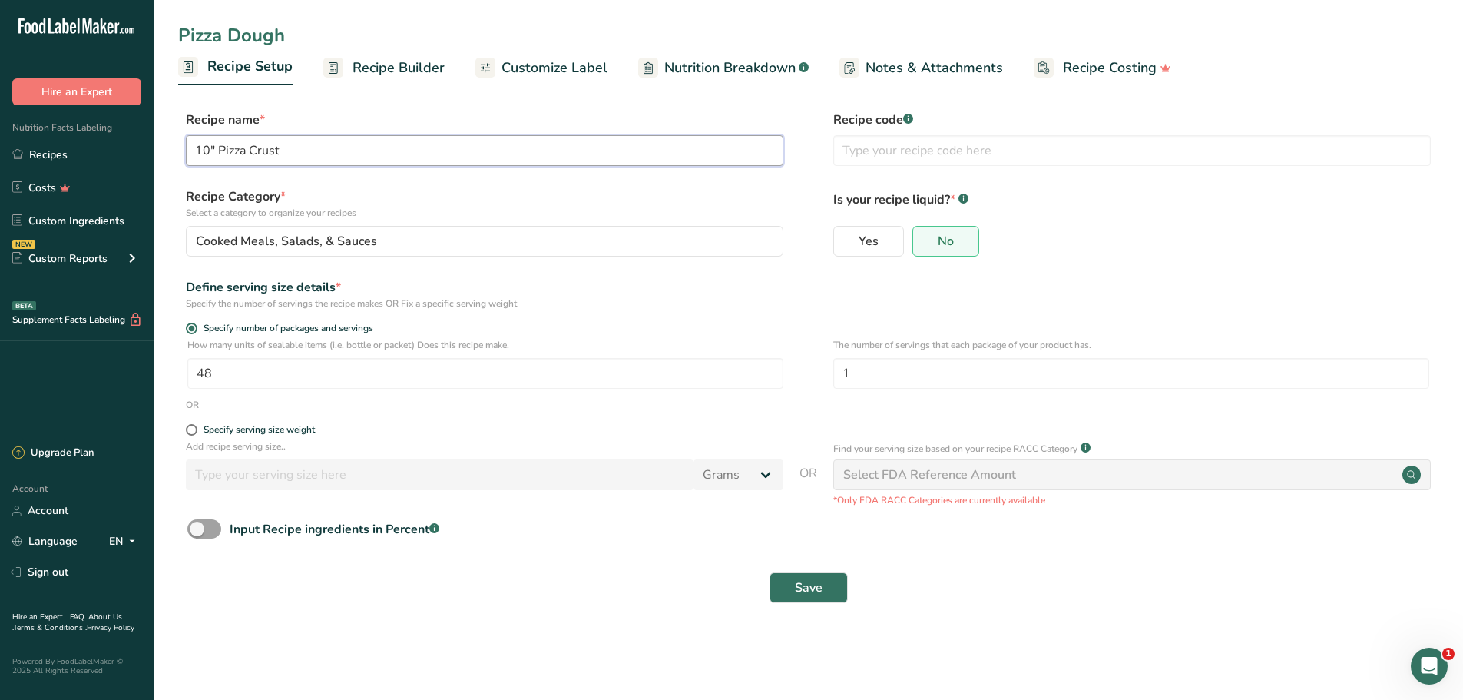
click at [193, 150] on input "10" Pizza Crust" at bounding box center [484, 150] width 597 height 31
type input "Pizza Dough"
drag, startPoint x: 224, startPoint y: 375, endPoint x: 184, endPoint y: 369, distance: 40.4
click at [184, 369] on div "How many units of sealable items (i.e. bottle or packet) Does this recipe make.…" at bounding box center [808, 368] width 1260 height 60
type input "19"
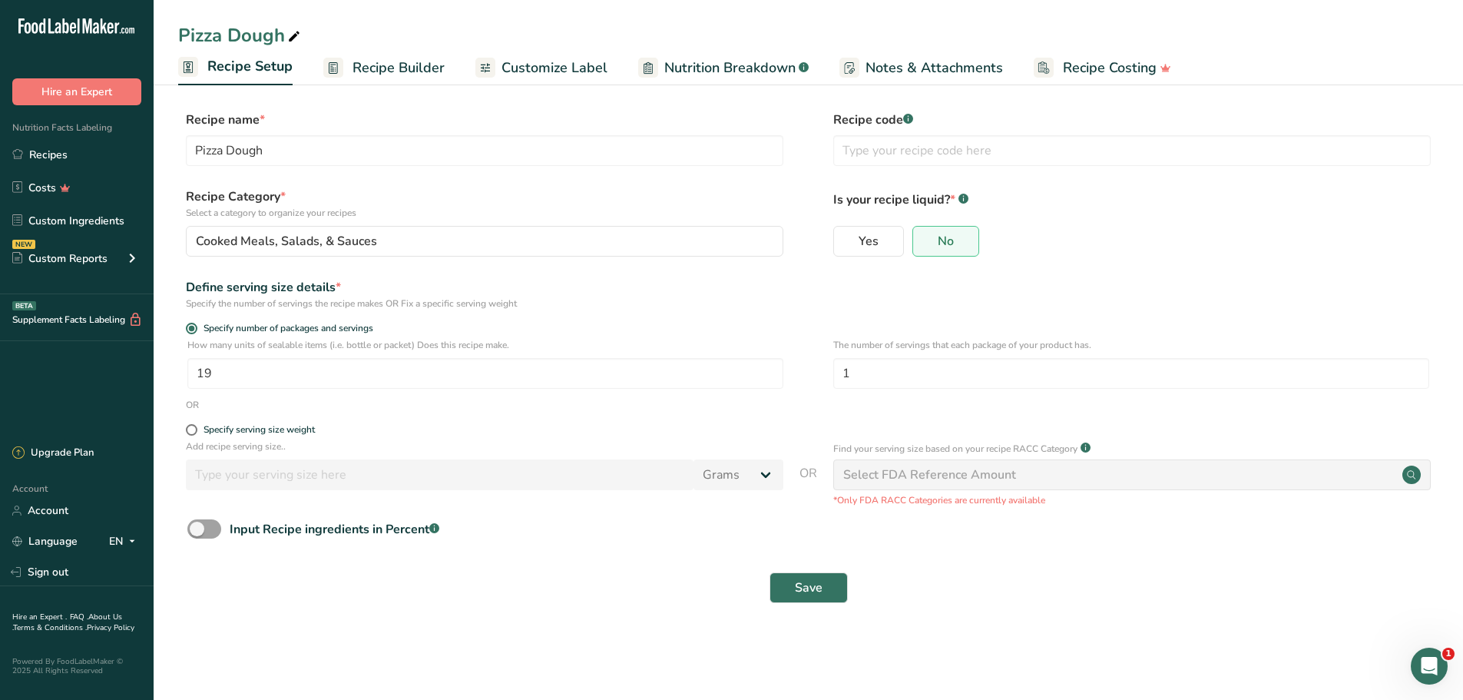
click at [667, 296] on div "Define serving size details *" at bounding box center [484, 287] width 597 height 18
click at [812, 588] on span "Save" at bounding box center [809, 587] width 28 height 18
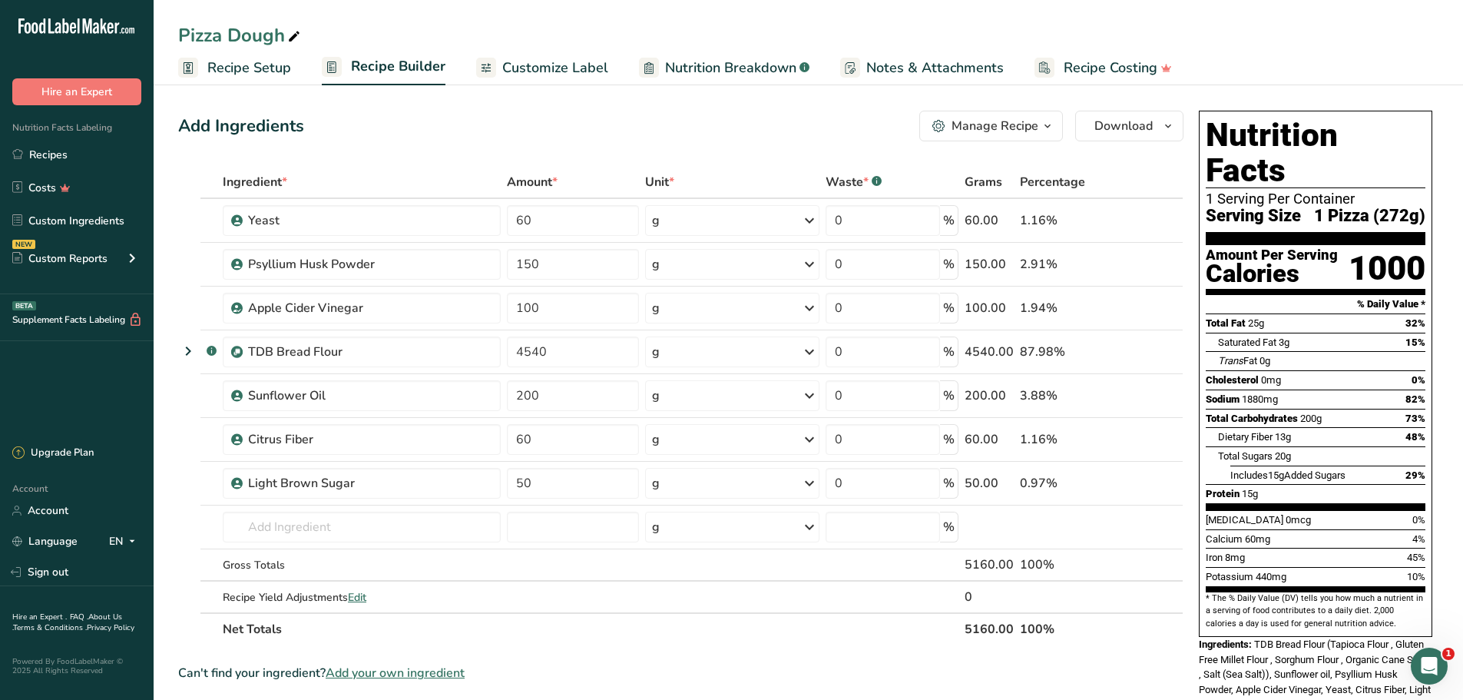
drag, startPoint x: 1378, startPoint y: 180, endPoint x: 1417, endPoint y: 180, distance: 38.4
click at [1417, 207] on span "1 Pizza (272g)" at bounding box center [1369, 216] width 111 height 19
click at [255, 68] on span "Recipe Setup" at bounding box center [249, 68] width 84 height 21
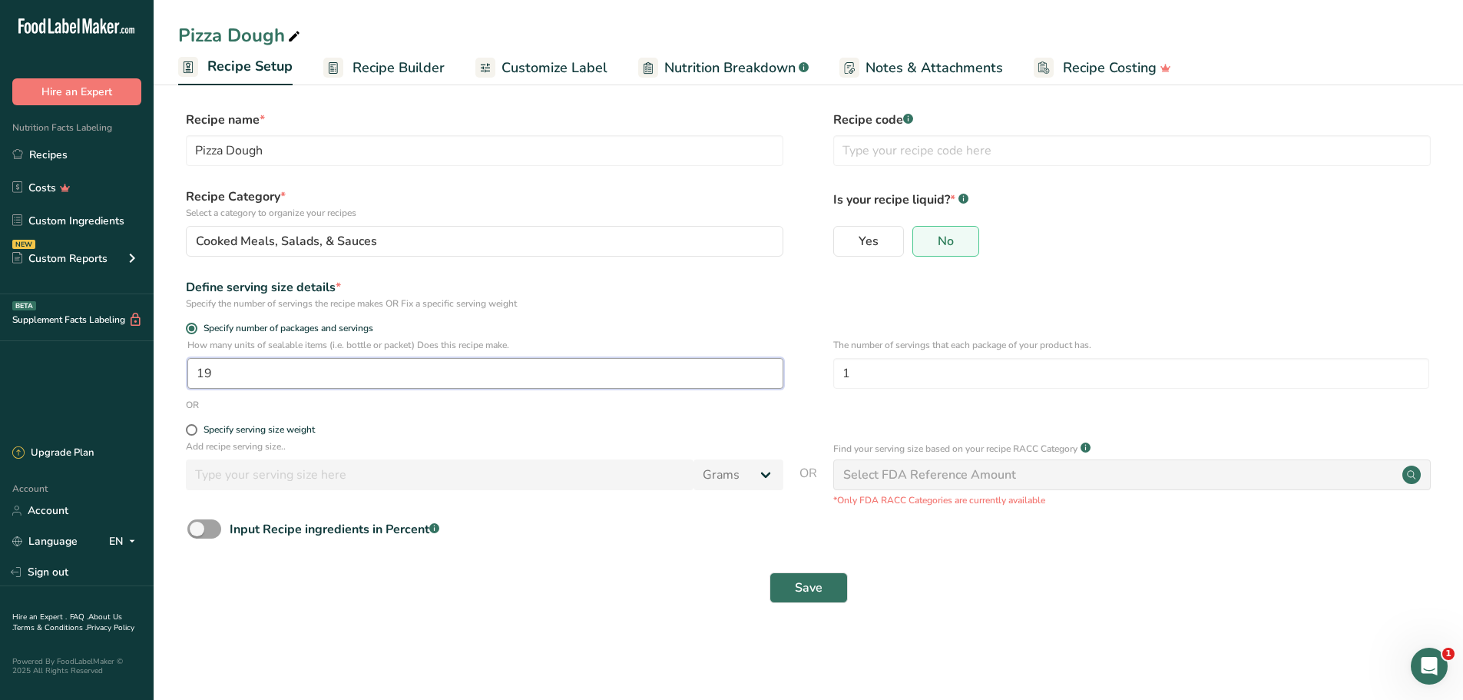
drag, startPoint x: 220, startPoint y: 371, endPoint x: 193, endPoint y: 372, distance: 26.9
click at [193, 372] on input "19" at bounding box center [485, 373] width 596 height 31
type input "17"
click at [802, 587] on span "Save" at bounding box center [809, 587] width 28 height 18
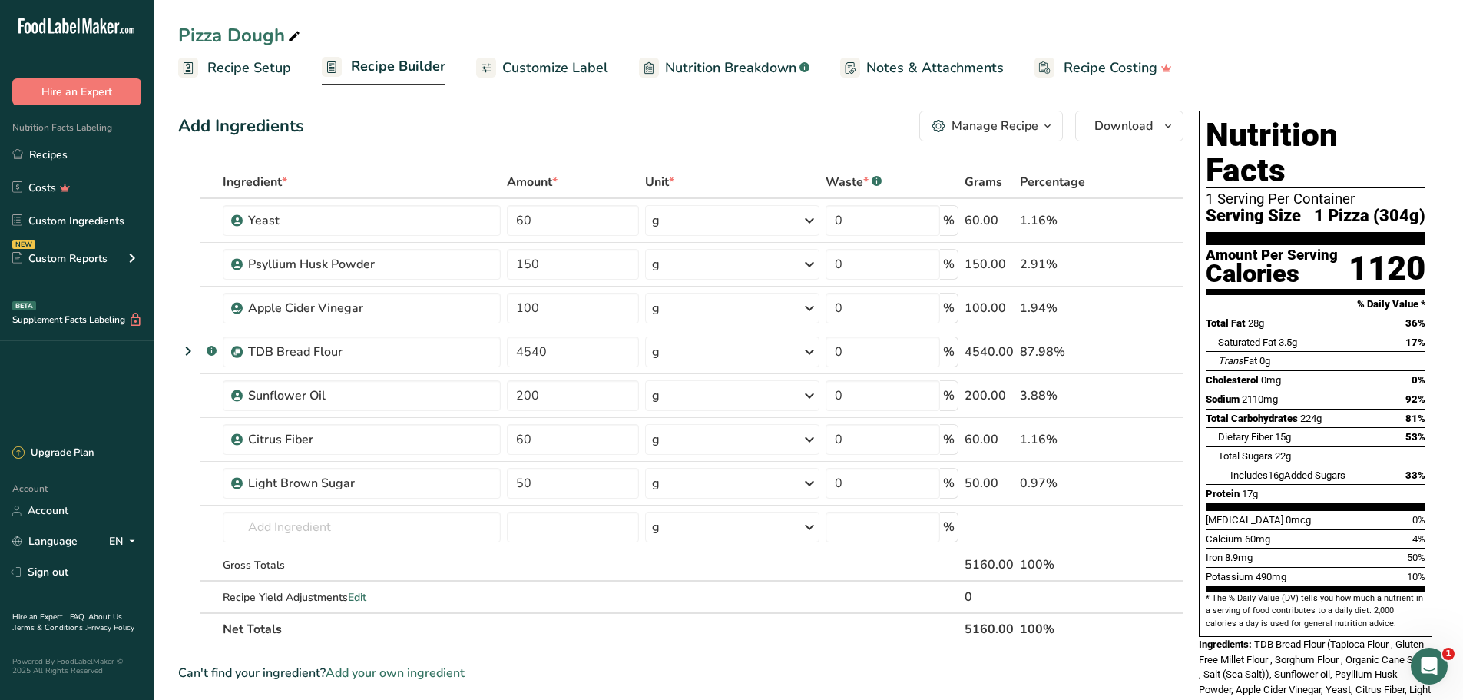
click at [372, 66] on span "Recipe Builder" at bounding box center [398, 66] width 94 height 21
click at [275, 68] on span "Recipe Setup" at bounding box center [249, 68] width 84 height 21
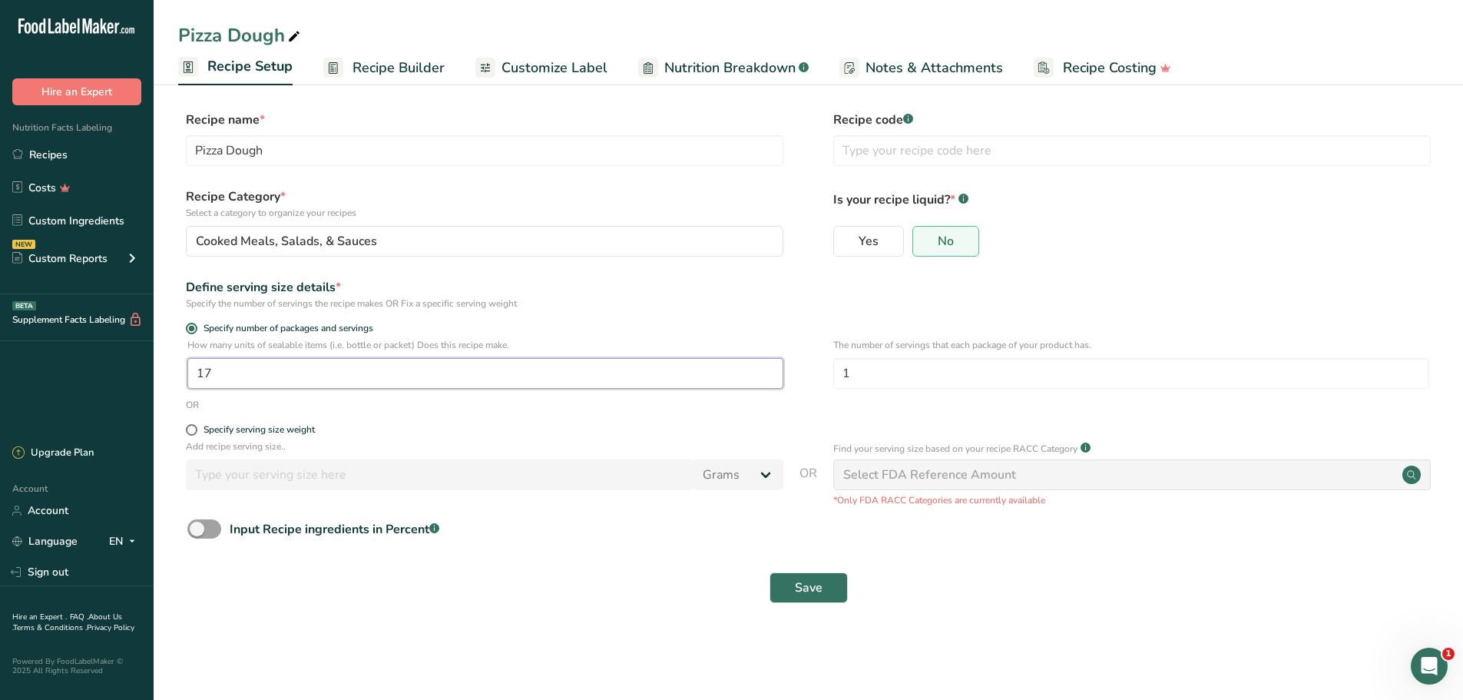
drag, startPoint x: 246, startPoint y: 358, endPoint x: 183, endPoint y: 362, distance: 63.8
click at [183, 362] on div "How many units of sealable items (i.e. bottle or packet) Does this recipe make.…" at bounding box center [808, 368] width 1260 height 60
type input "19"
click at [798, 581] on span "Save" at bounding box center [809, 587] width 28 height 18
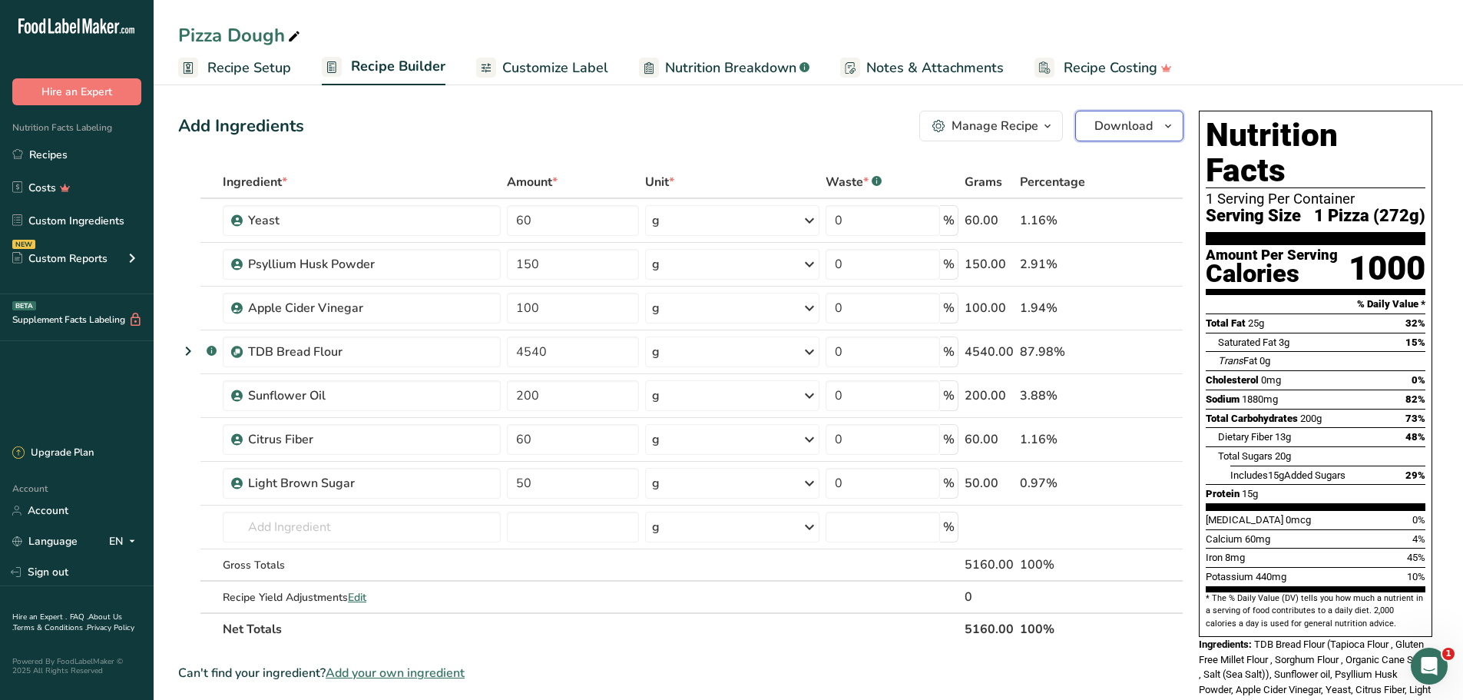
click at [1133, 125] on span "Download" at bounding box center [1123, 126] width 58 height 18
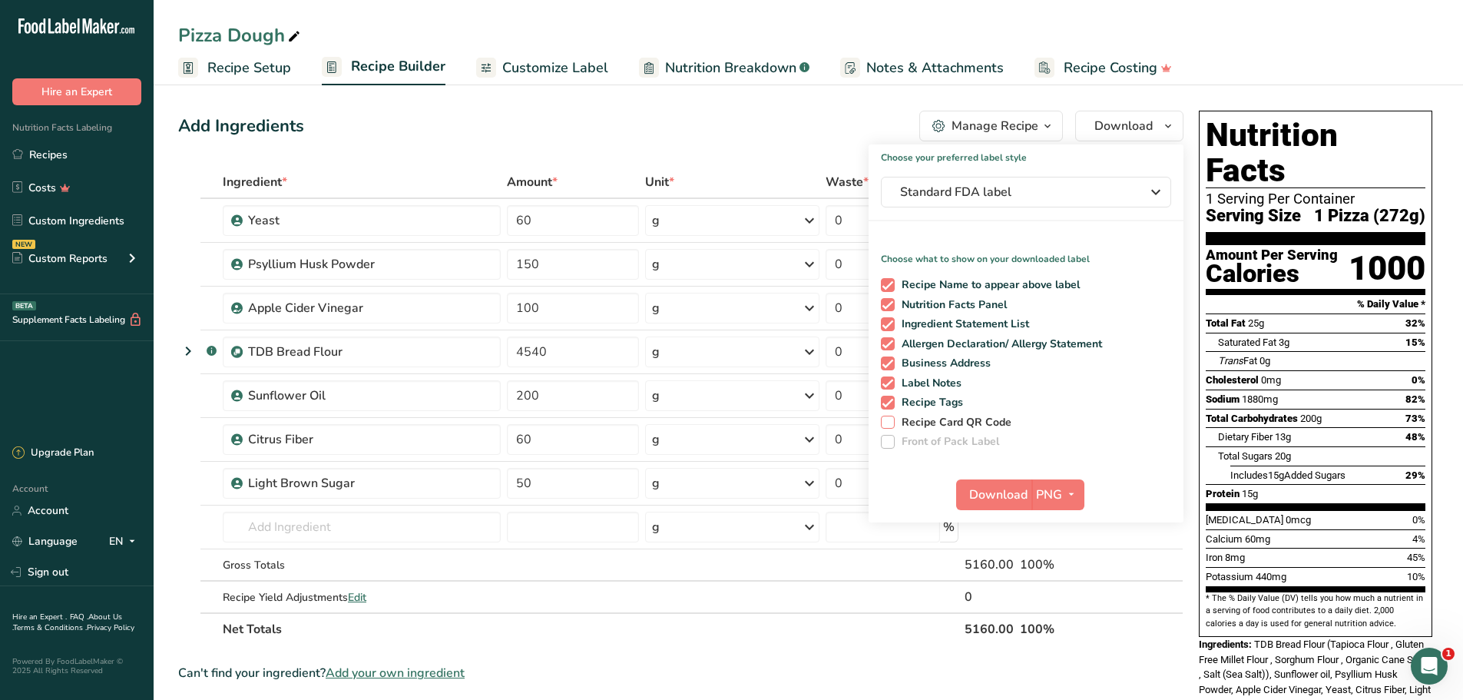
click at [888, 419] on span at bounding box center [888, 422] width 14 height 14
click at [888, 419] on input "Recipe Card QR Code" at bounding box center [886, 422] width 10 height 10
checkbox input "true"
click at [1300, 412] on span "200g" at bounding box center [1310, 418] width 21 height 12
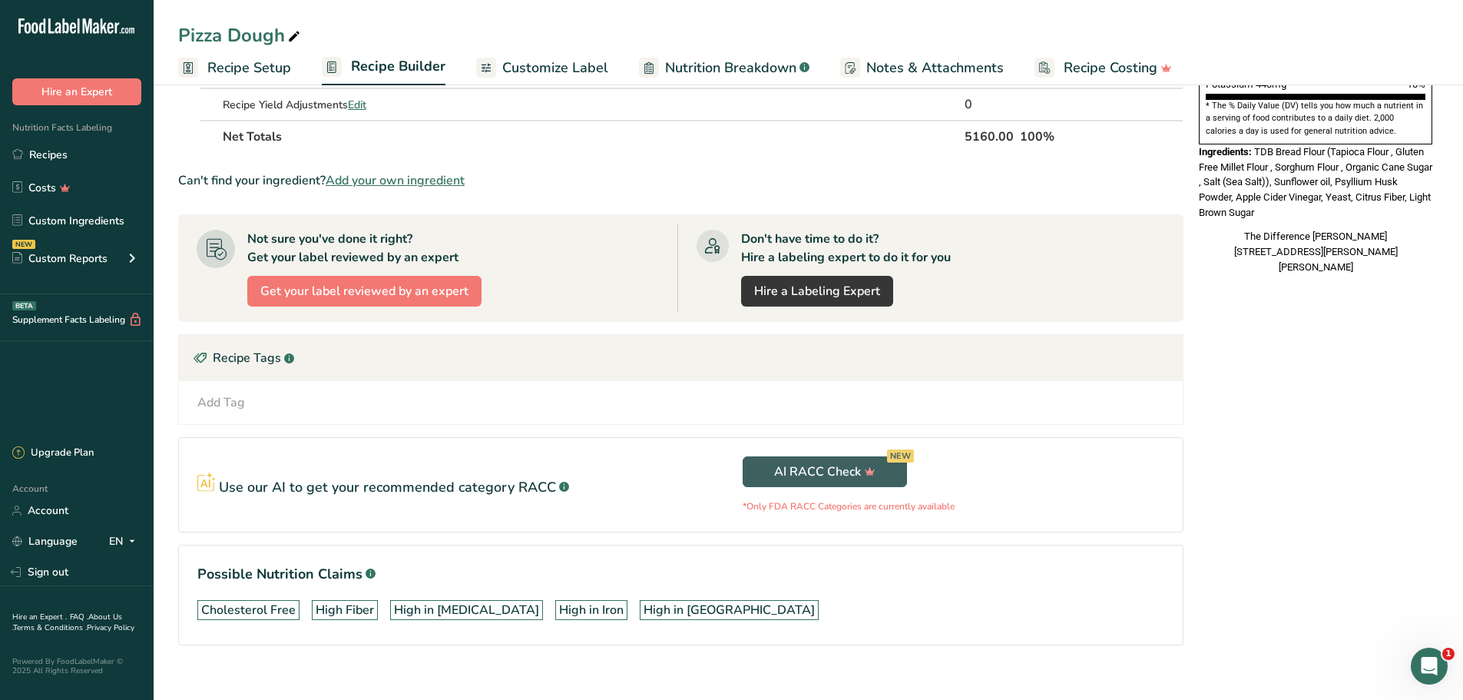
scroll to position [511, 0]
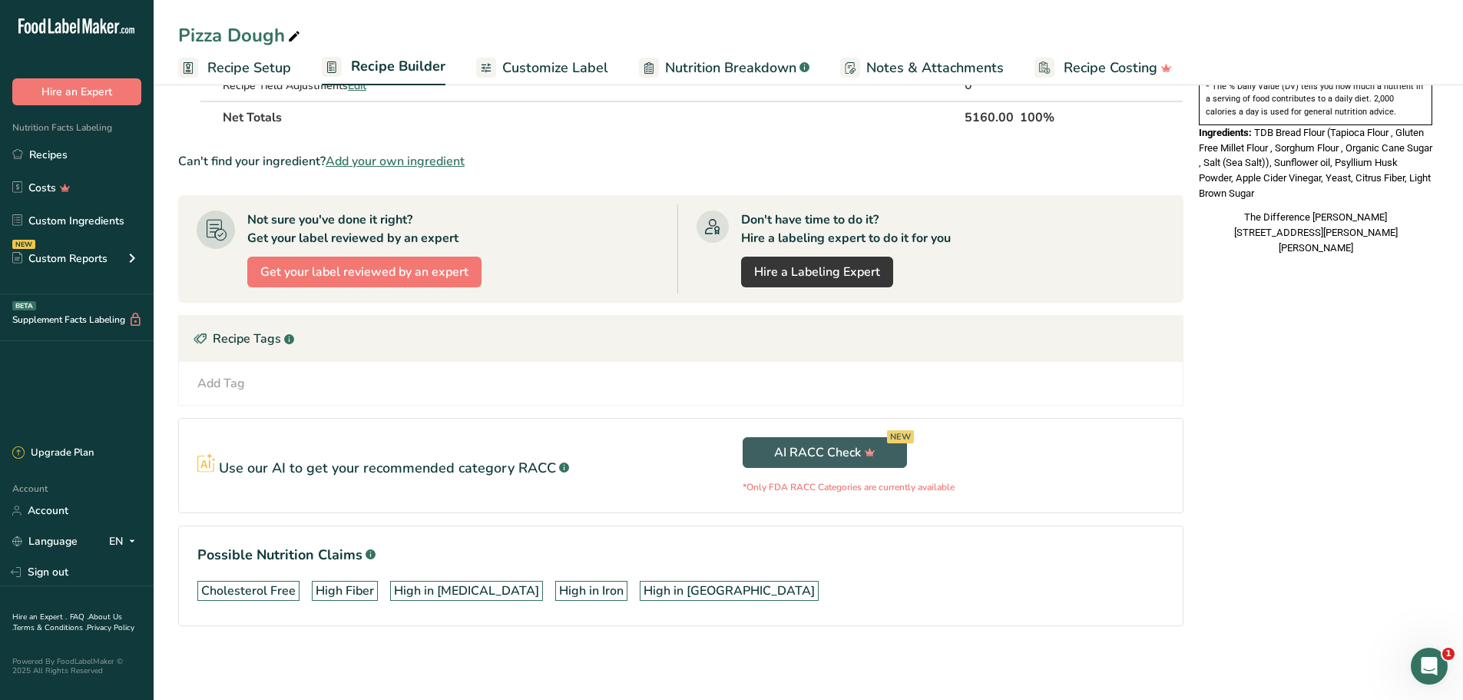
click at [226, 371] on div "Add Tag Standard Tags Custom Tags Source of Antioxidants [MEDICAL_DATA] Effect …" at bounding box center [681, 383] width 1004 height 43
click at [228, 382] on div "Add Tag" at bounding box center [221, 383] width 48 height 18
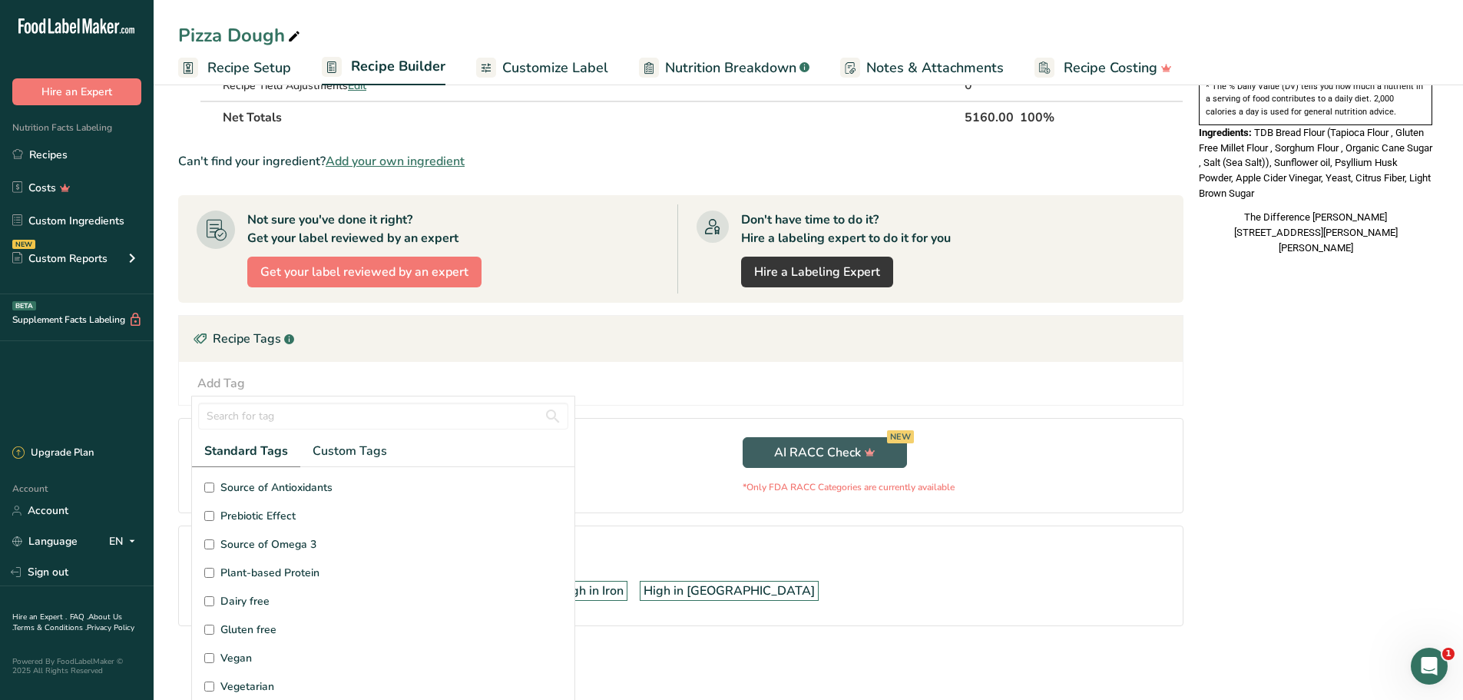
click at [227, 335] on div "Recipe Tags .a-a{fill:#347362;}.b-a{fill:#fff;}" at bounding box center [681, 339] width 1004 height 46
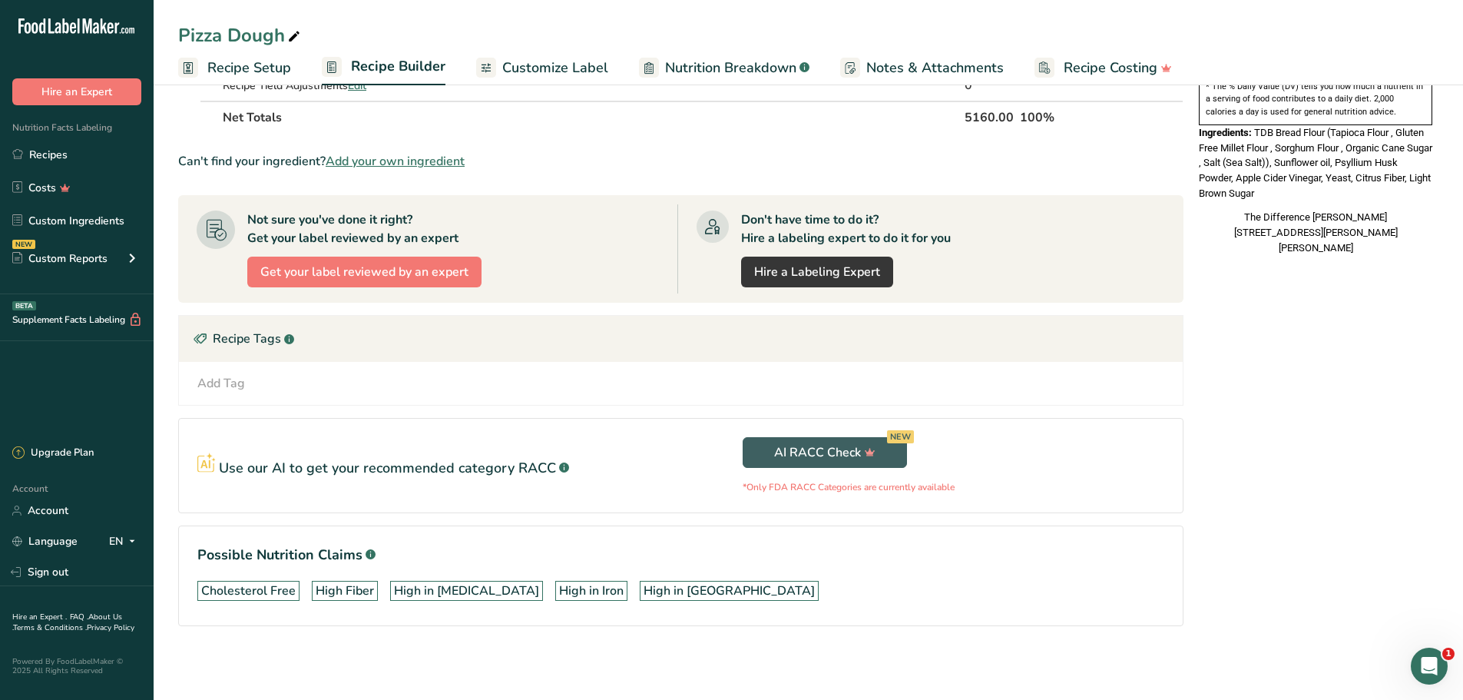
click at [230, 339] on div "Recipe Tags .a-a{fill:#347362;}.b-a{fill:#fff;}" at bounding box center [681, 339] width 1004 height 46
click at [432, 361] on div "Recipe Tags .a-a{fill:#347362;}.b-a{fill:#fff;}" at bounding box center [681, 339] width 1004 height 46
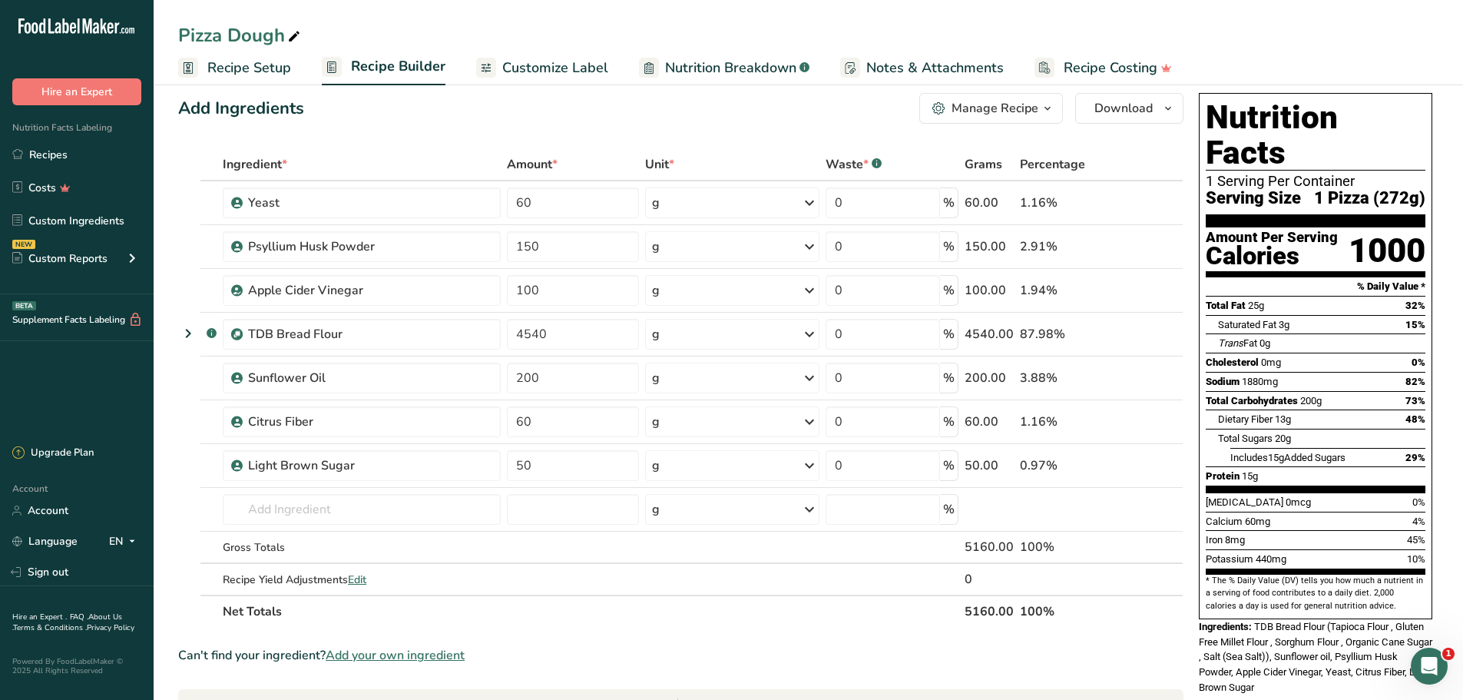
scroll to position [0, 0]
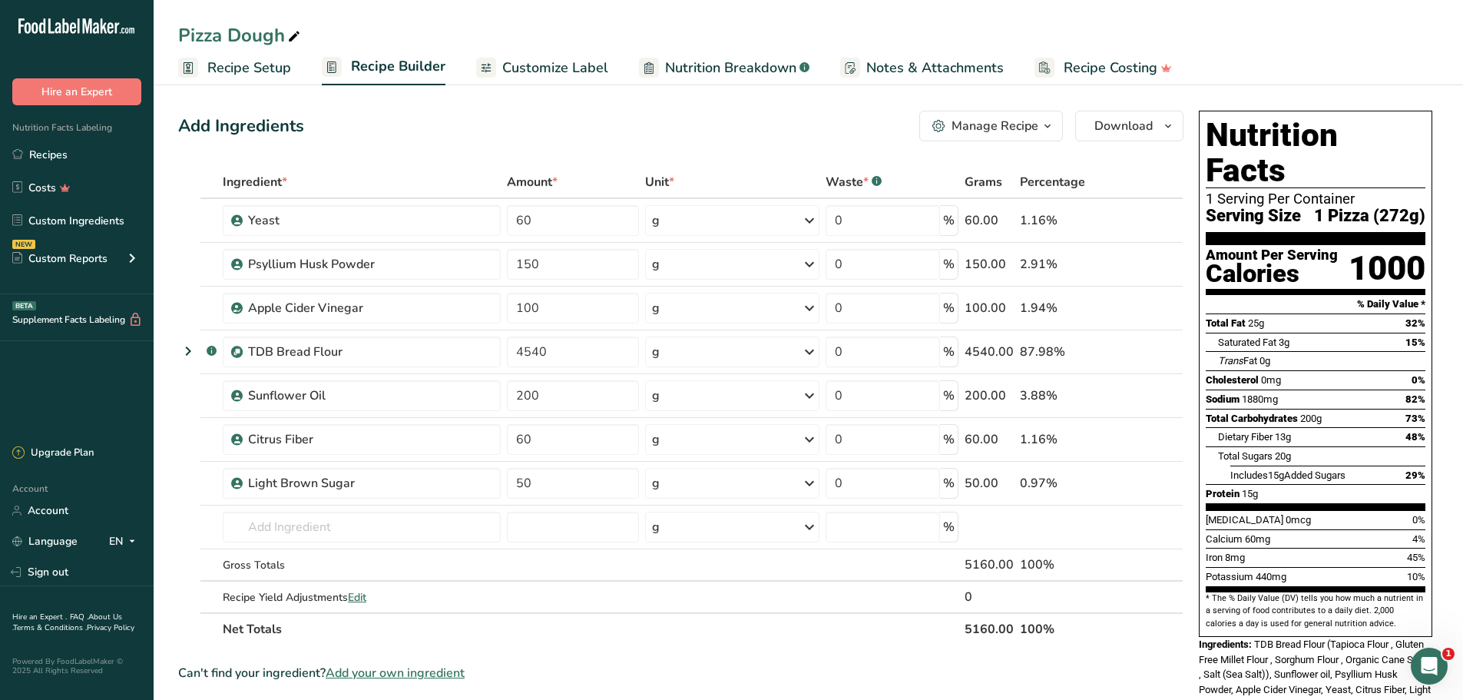
click at [991, 123] on div "Manage Recipe" at bounding box center [994, 126] width 87 height 18
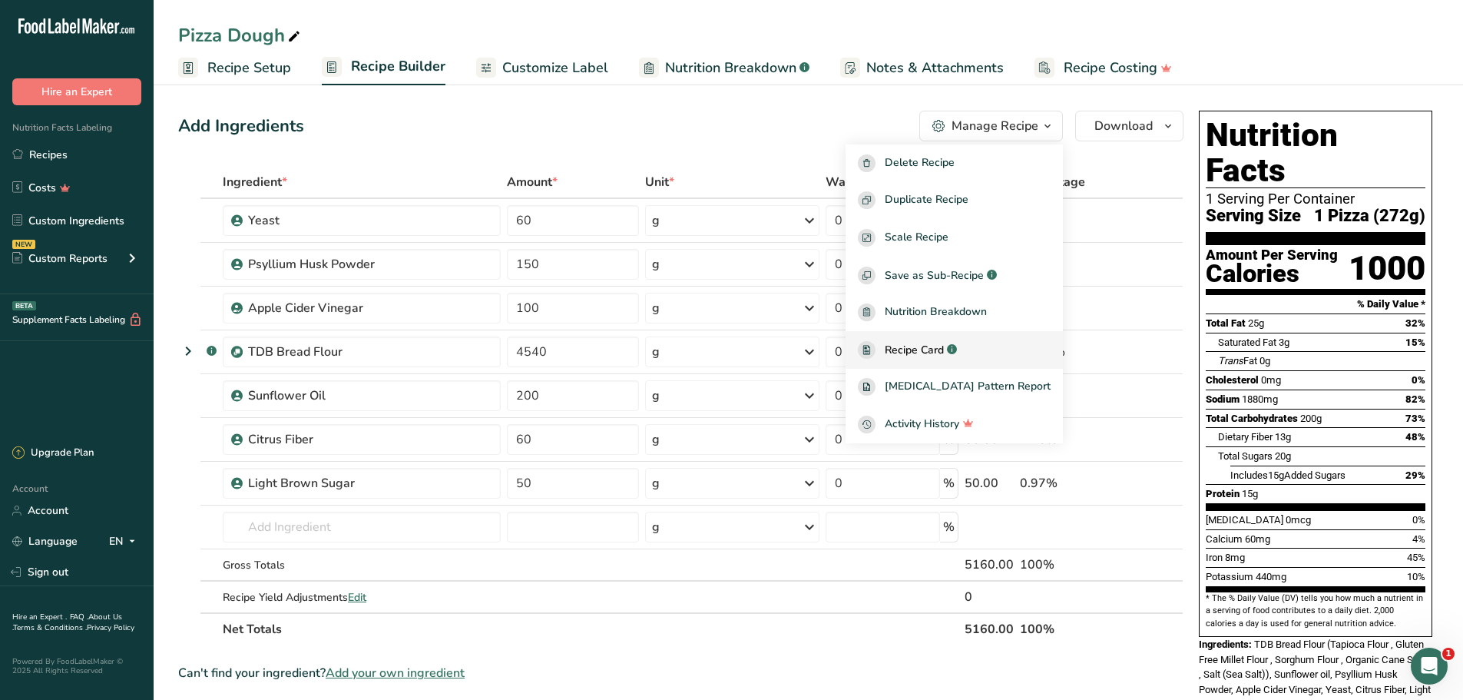
click at [932, 348] on span "Recipe Card" at bounding box center [914, 350] width 59 height 16
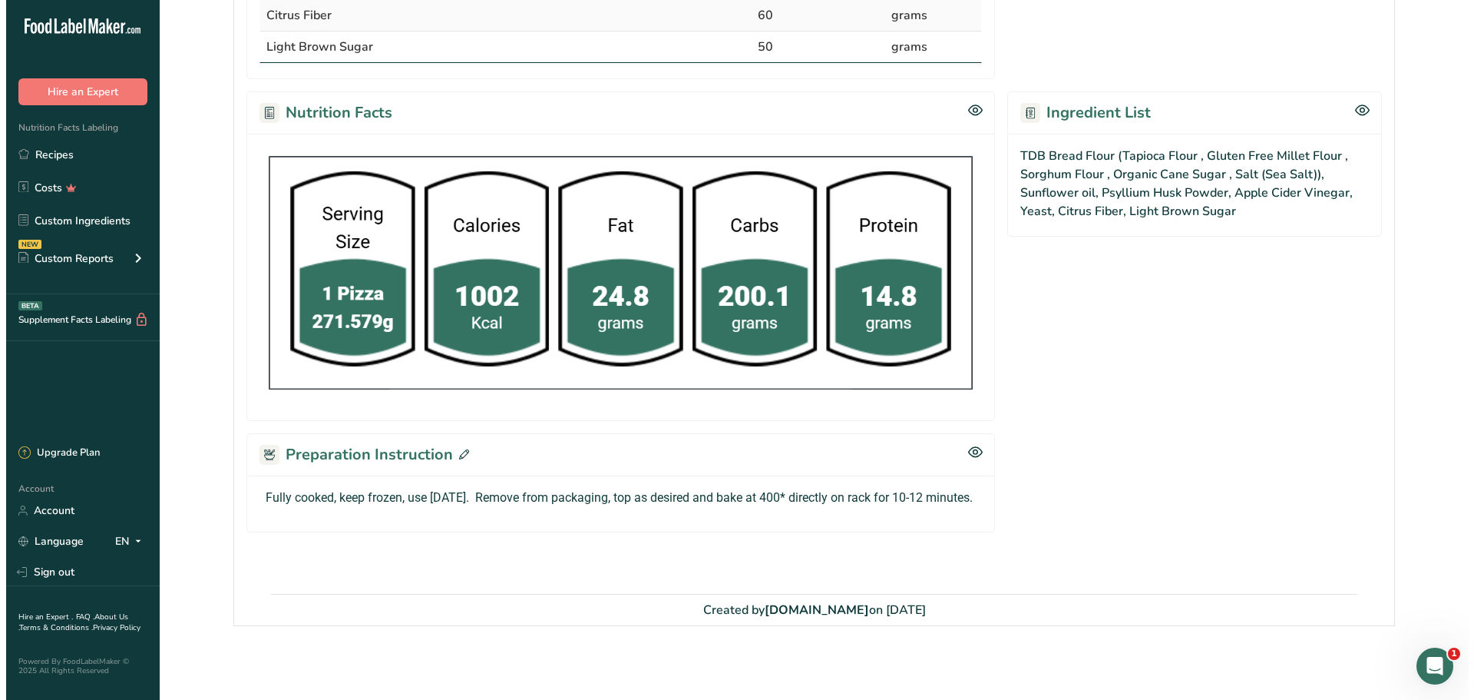
scroll to position [556, 0]
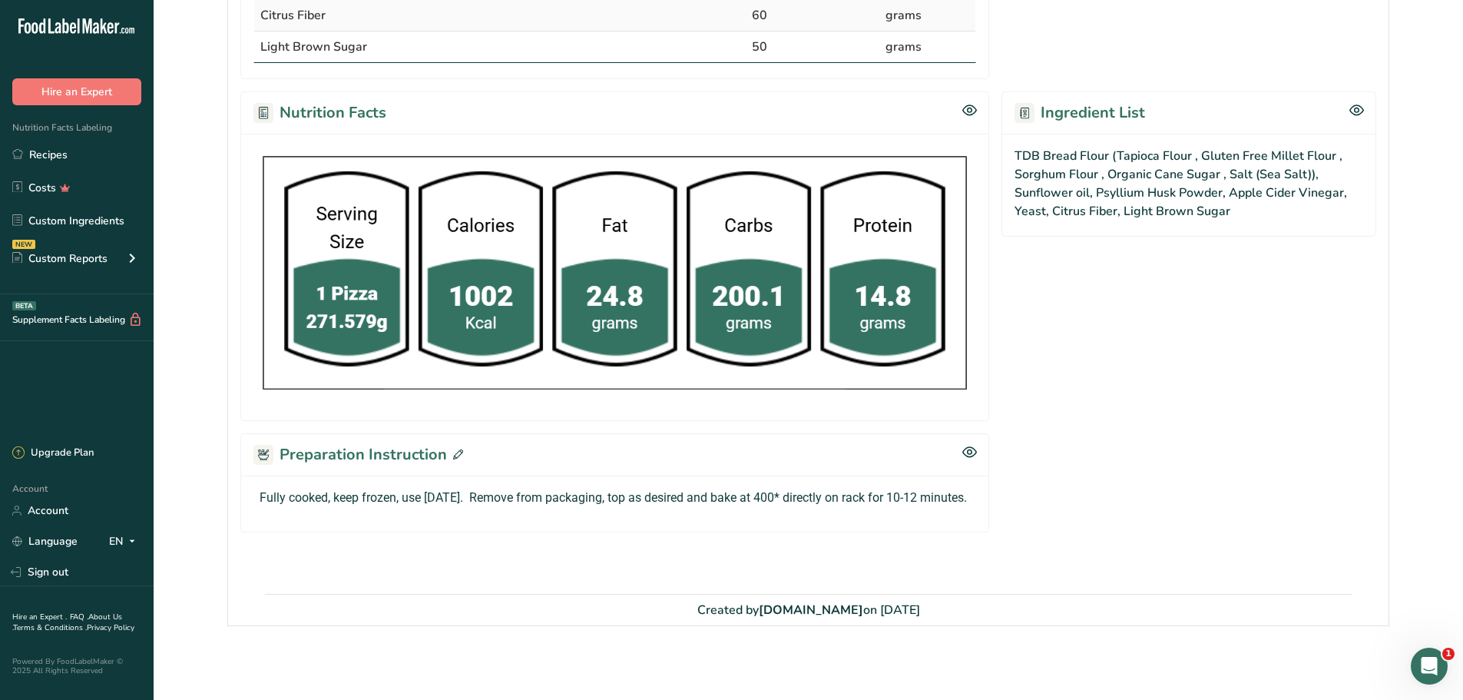
click at [656, 488] on p "Fully cooked, keep frozen, use [DATE]. Remove from packaging, top as desired an…" at bounding box center [615, 497] width 710 height 18
click at [457, 449] on icon at bounding box center [458, 454] width 10 height 10
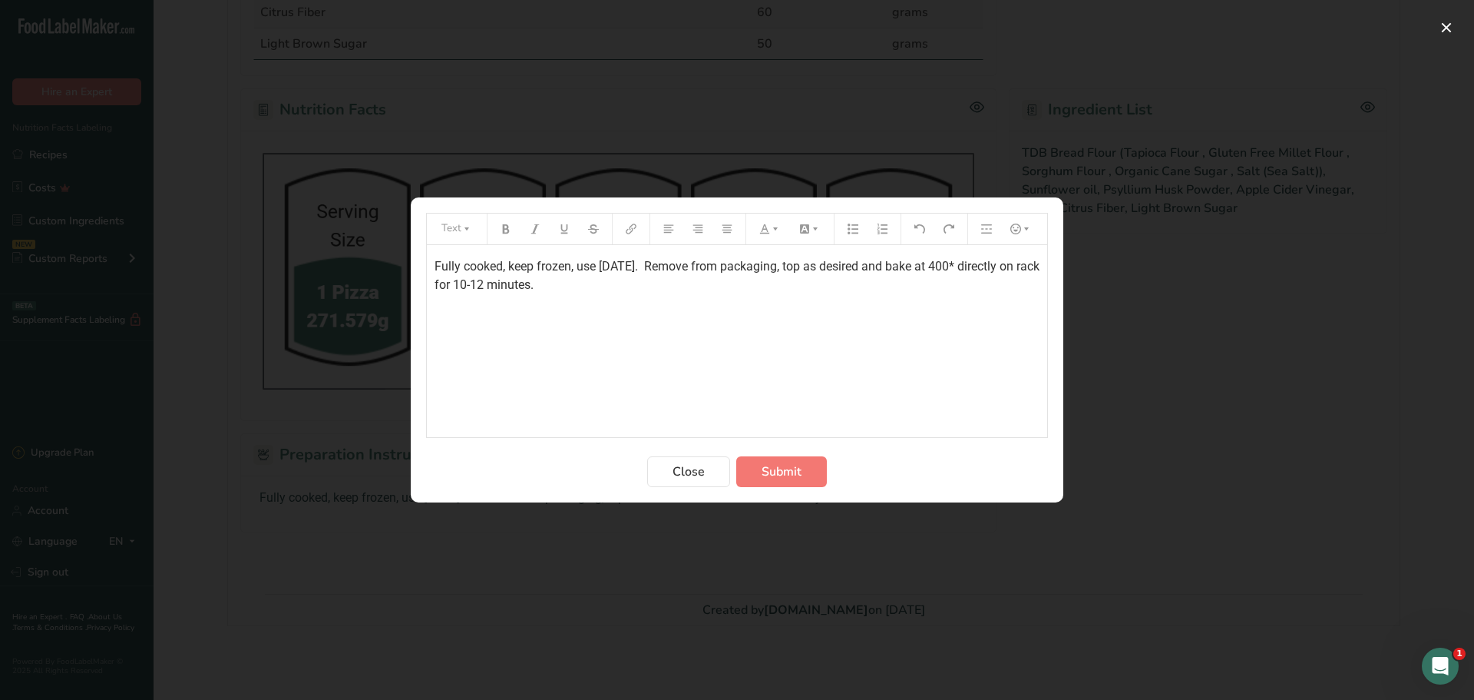
click at [835, 265] on span "Fully cooked, keep frozen, use [DATE]. Remove from packaging, top as desired an…" at bounding box center [739, 275] width 608 height 33
click at [502, 294] on p "Fully cooked, keep frozen, use [DATE]. Remove from packaging, use extra flour t…" at bounding box center [737, 275] width 605 height 37
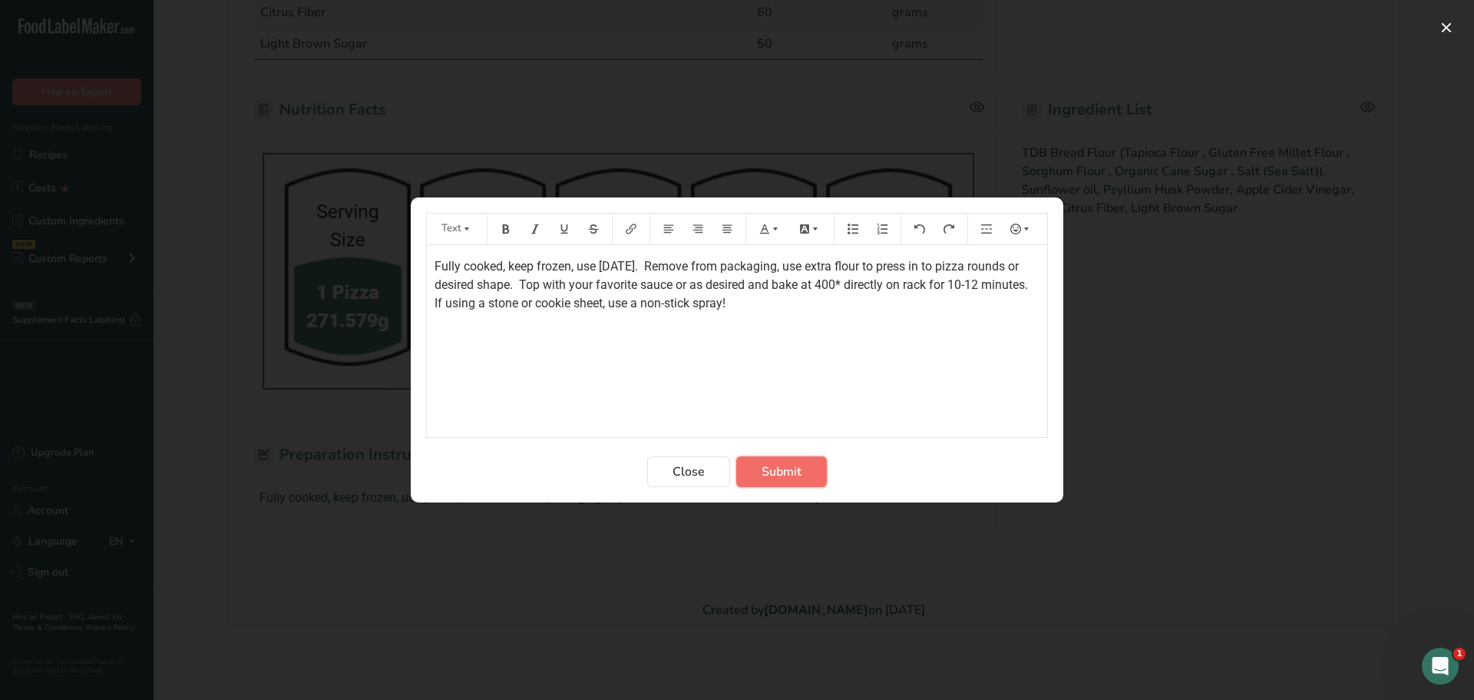
click at [791, 481] on button "Submit" at bounding box center [781, 471] width 91 height 31
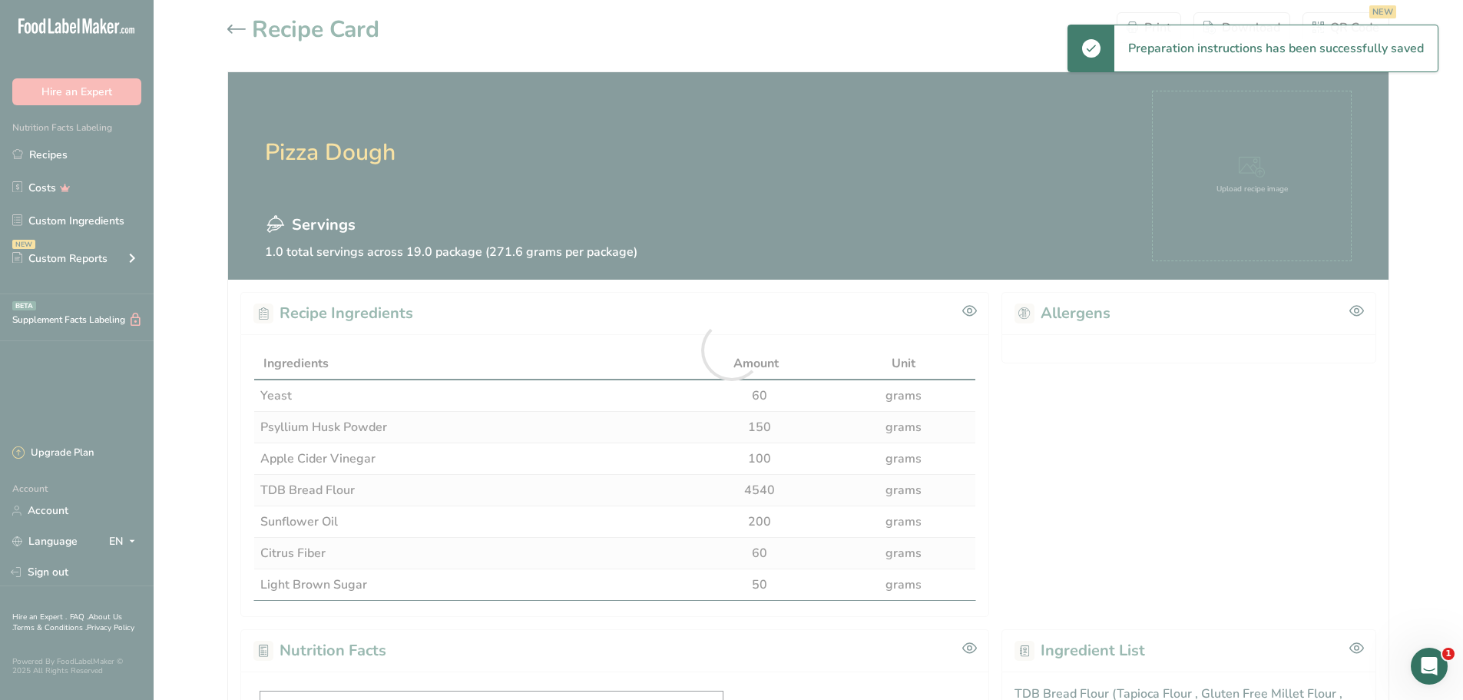
scroll to position [0, 0]
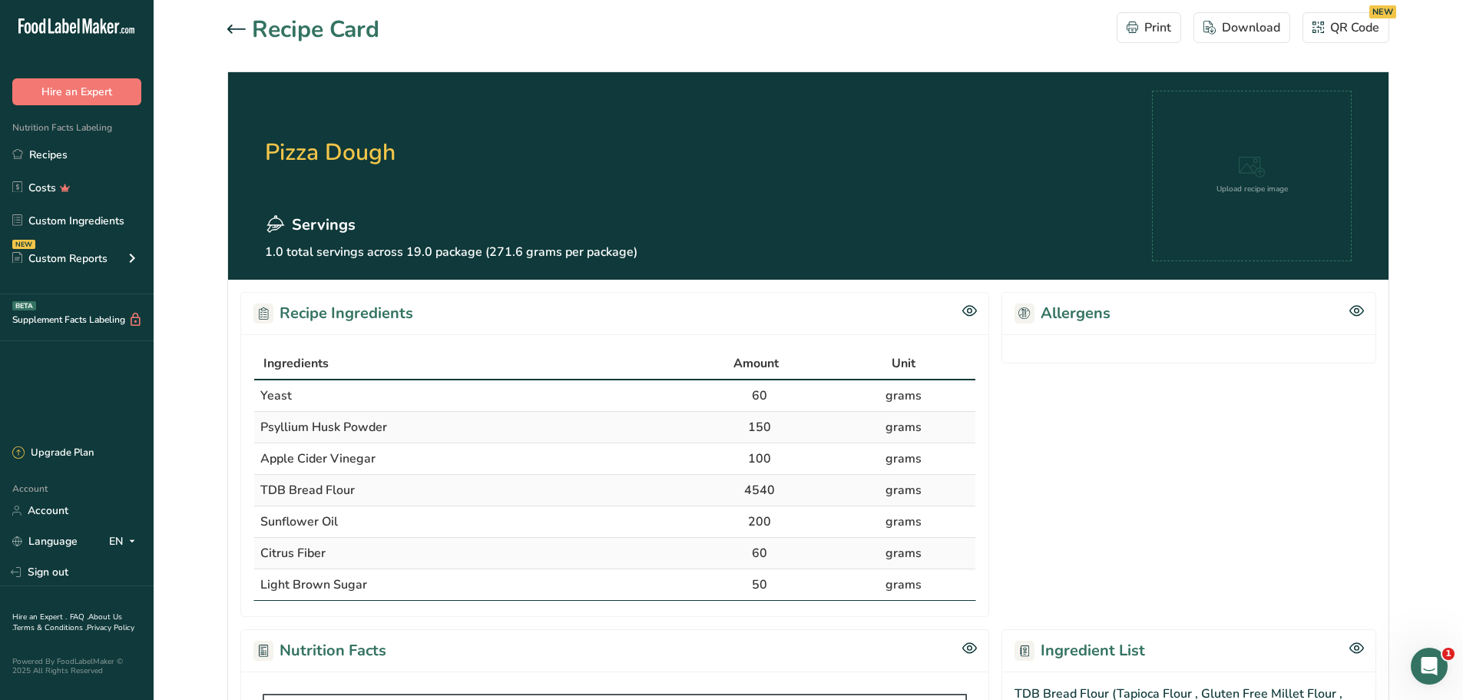
click at [233, 31] on icon at bounding box center [236, 29] width 18 height 9
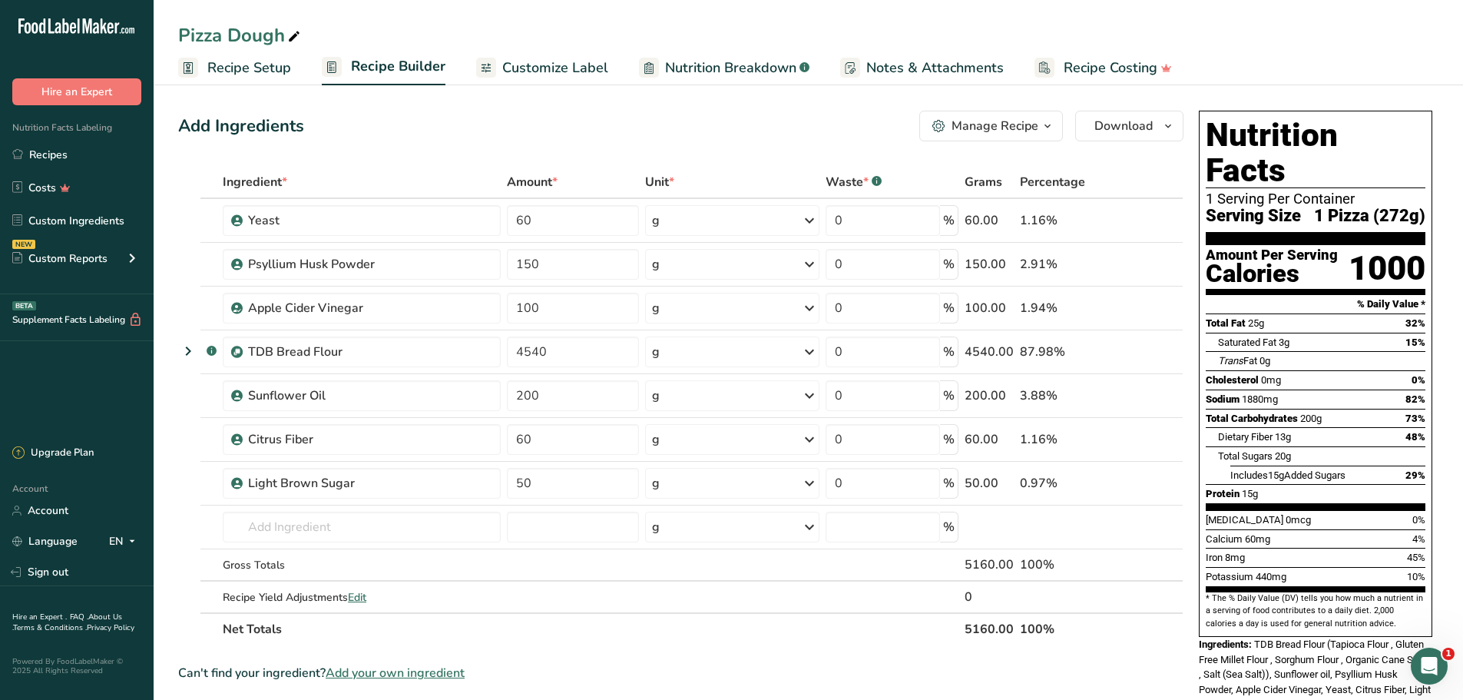
click at [1030, 130] on div "Manage Recipe" at bounding box center [994, 126] width 87 height 18
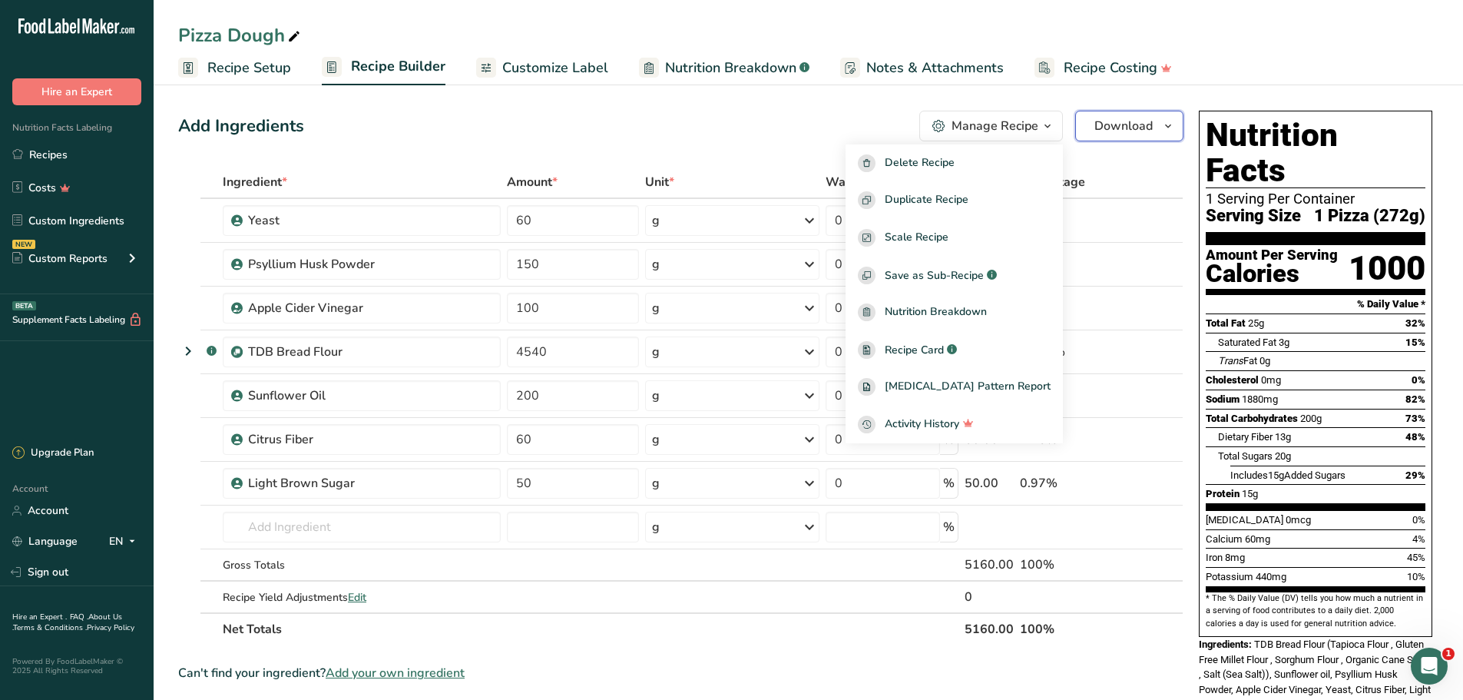
click at [1103, 133] on span "Download" at bounding box center [1123, 126] width 58 height 18
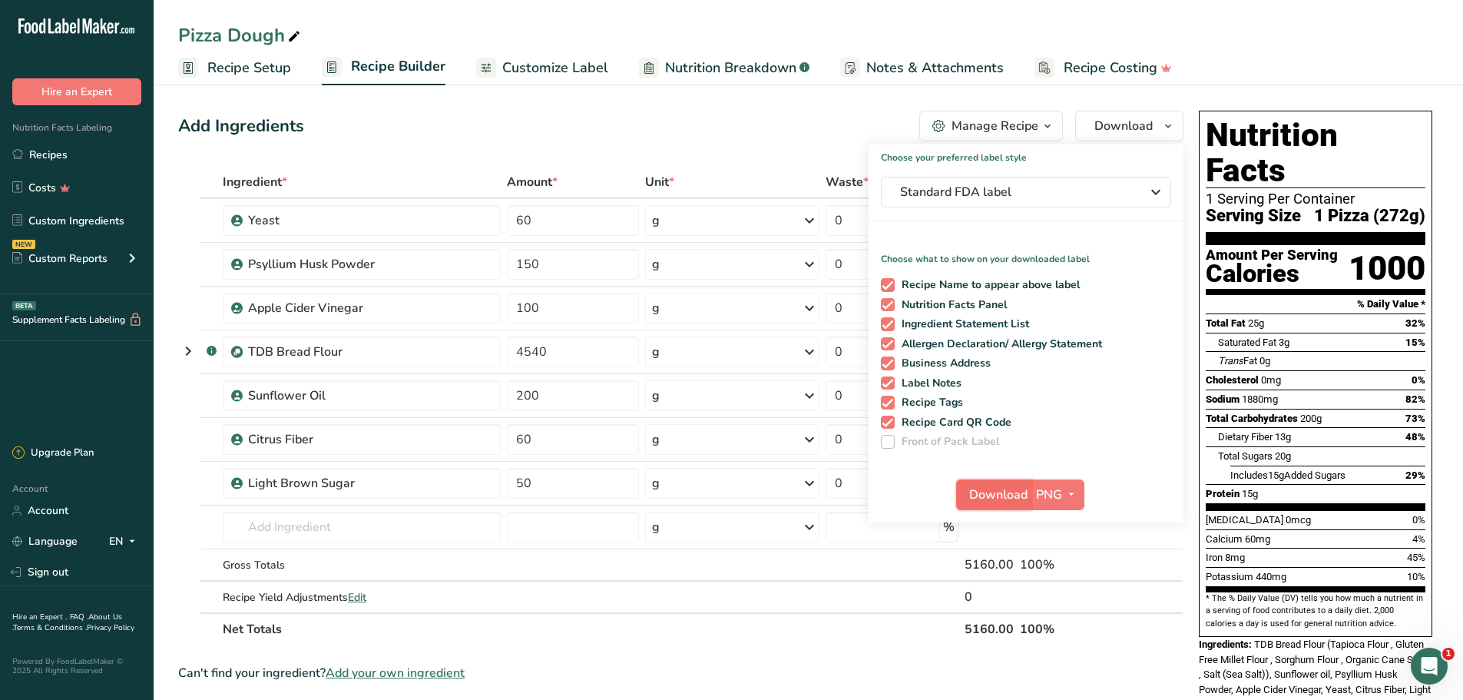
click at [1013, 494] on span "Download" at bounding box center [998, 494] width 58 height 18
